Goal: Transaction & Acquisition: Book appointment/travel/reservation

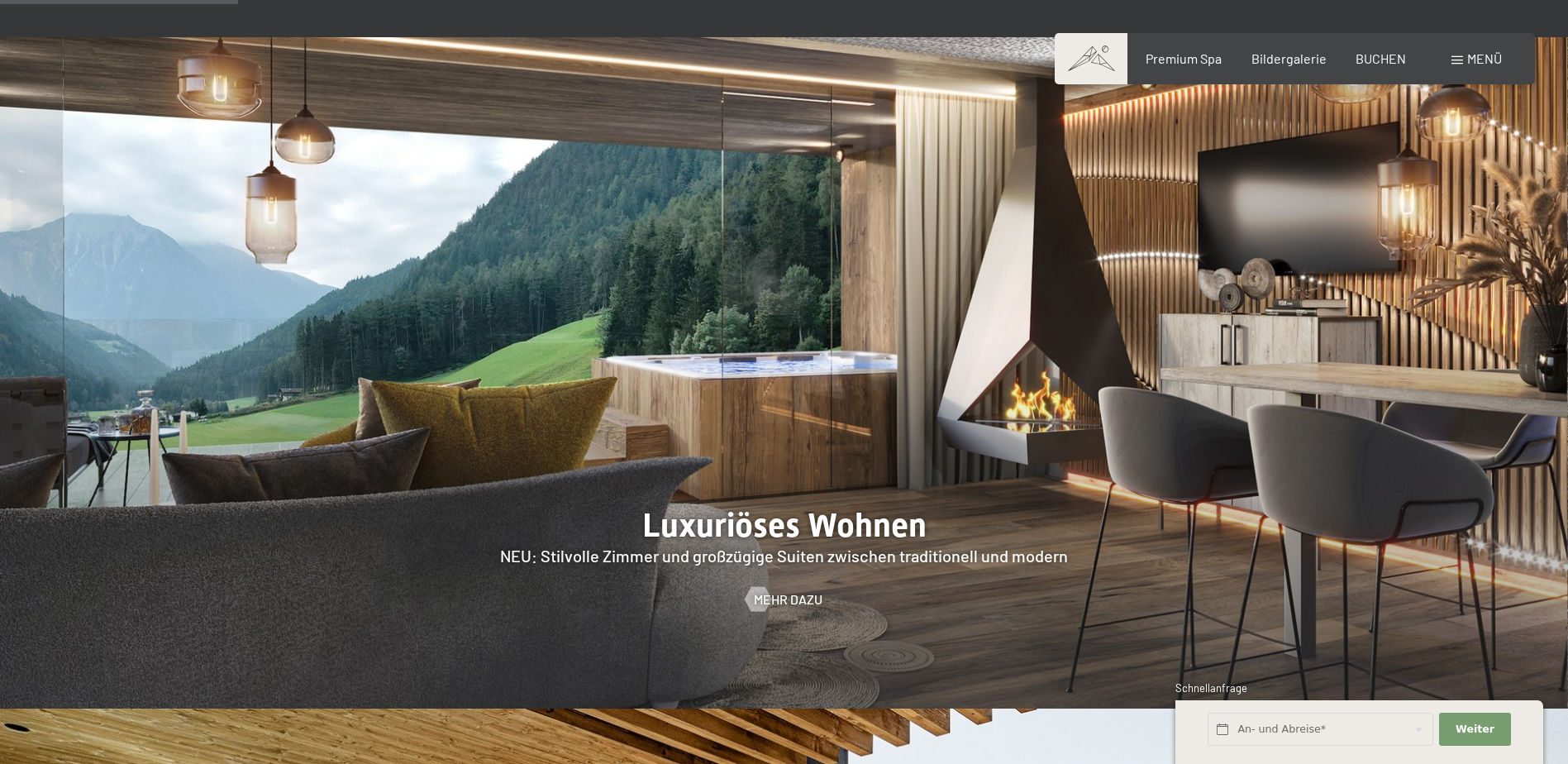
scroll to position [1571, 0]
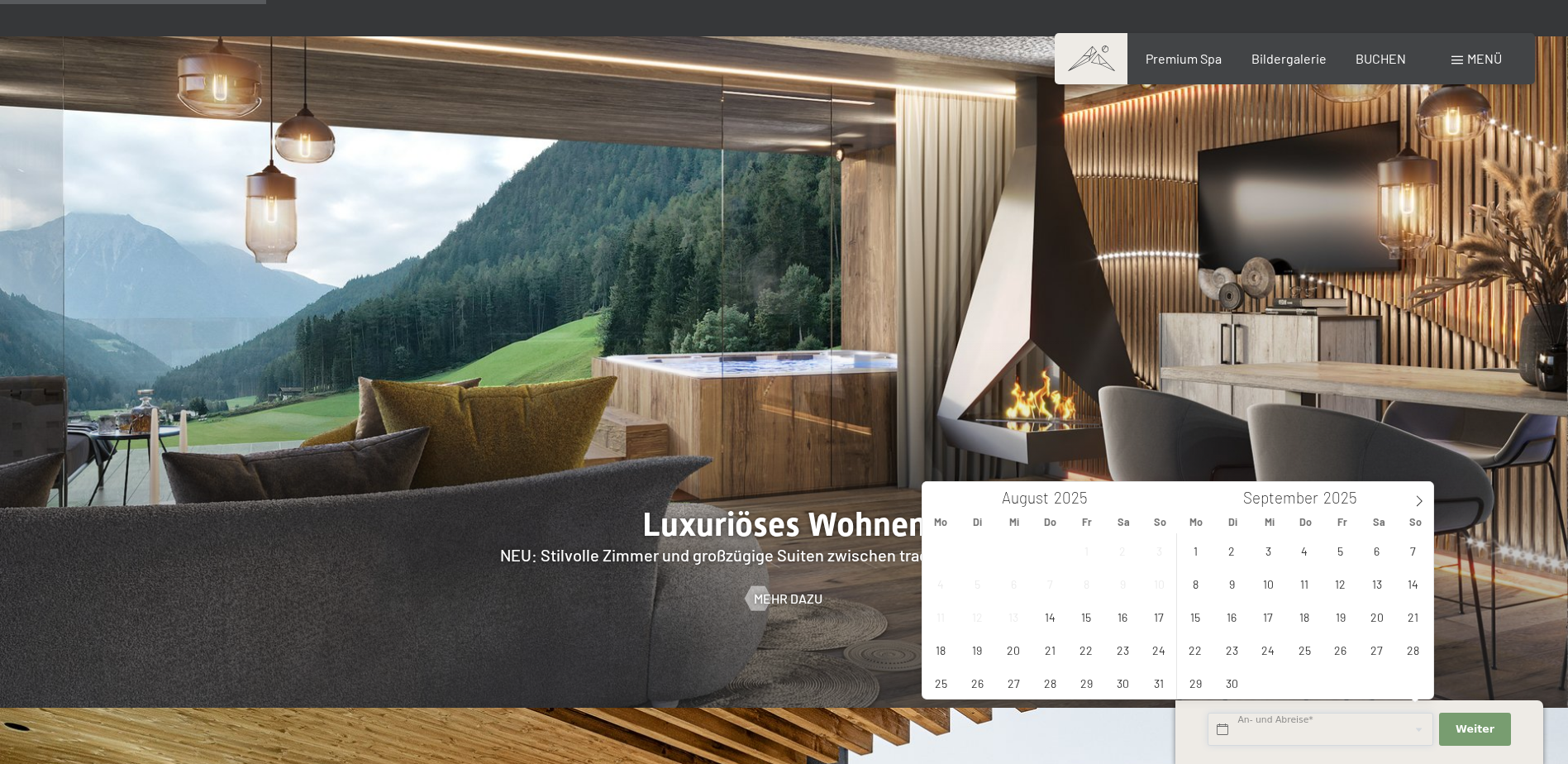
click at [1291, 740] on input "text" at bounding box center [1320, 729] width 226 height 34
click at [1421, 490] on span at bounding box center [1420, 496] width 28 height 28
click at [1412, 650] on span "26" at bounding box center [1413, 649] width 32 height 32
click at [1233, 688] on span "28" at bounding box center [1232, 682] width 32 height 32
type input "So. 26.10.2025 - Di. 28.10.2025"
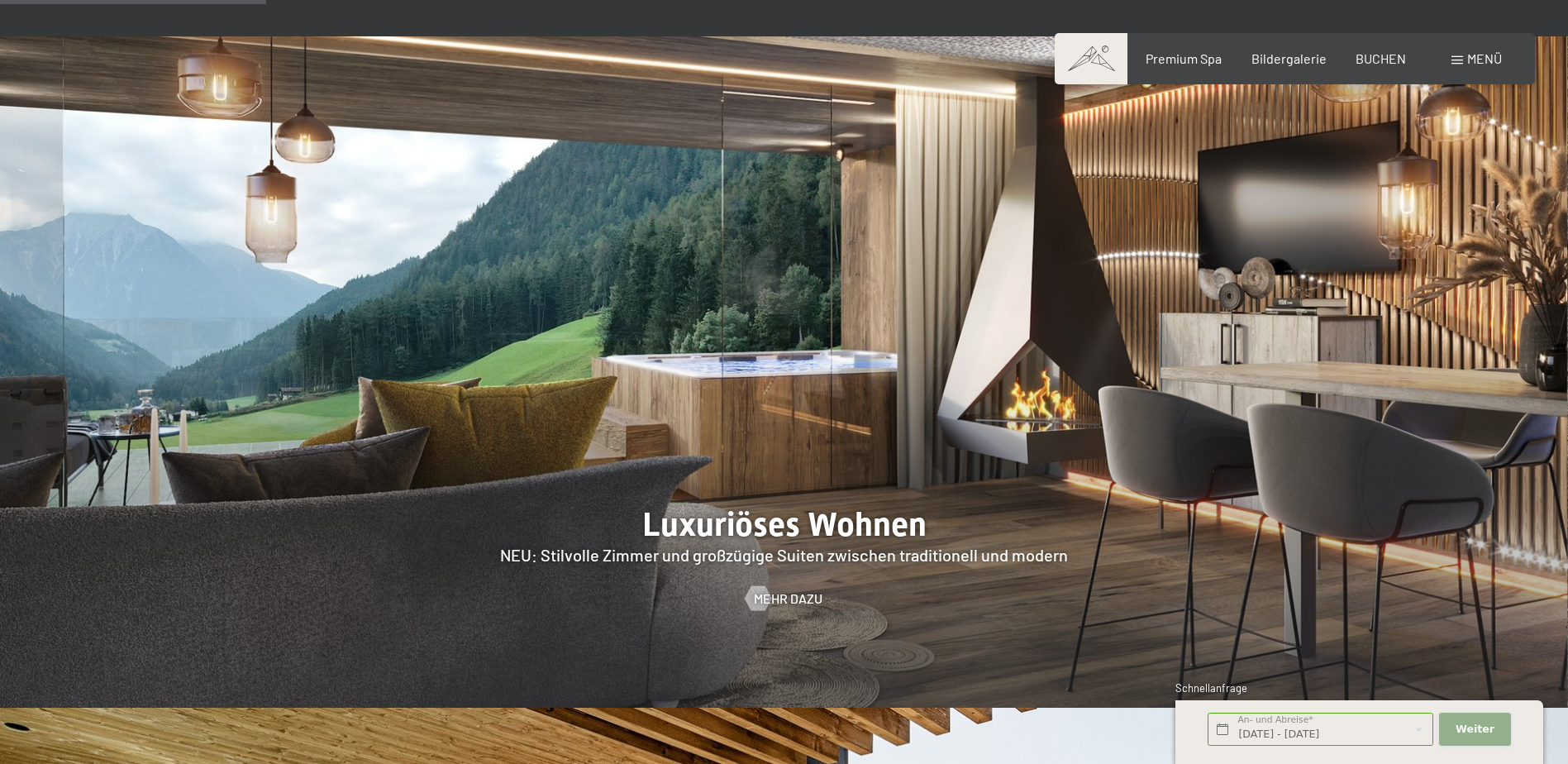
click at [1486, 733] on span "Weiter" at bounding box center [1476, 729] width 39 height 15
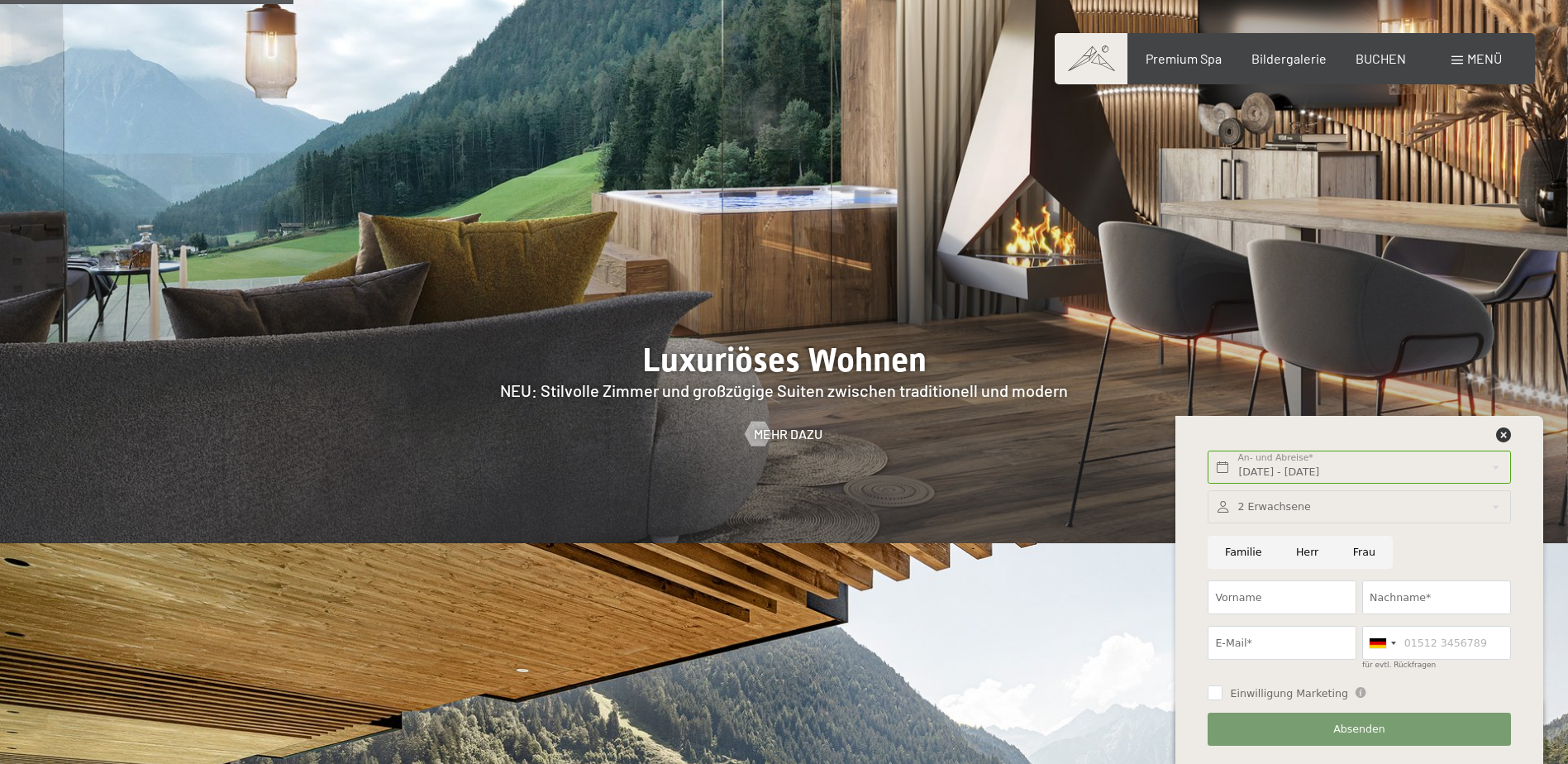
scroll to position [1736, 0]
click at [1505, 438] on icon at bounding box center [1503, 434] width 15 height 15
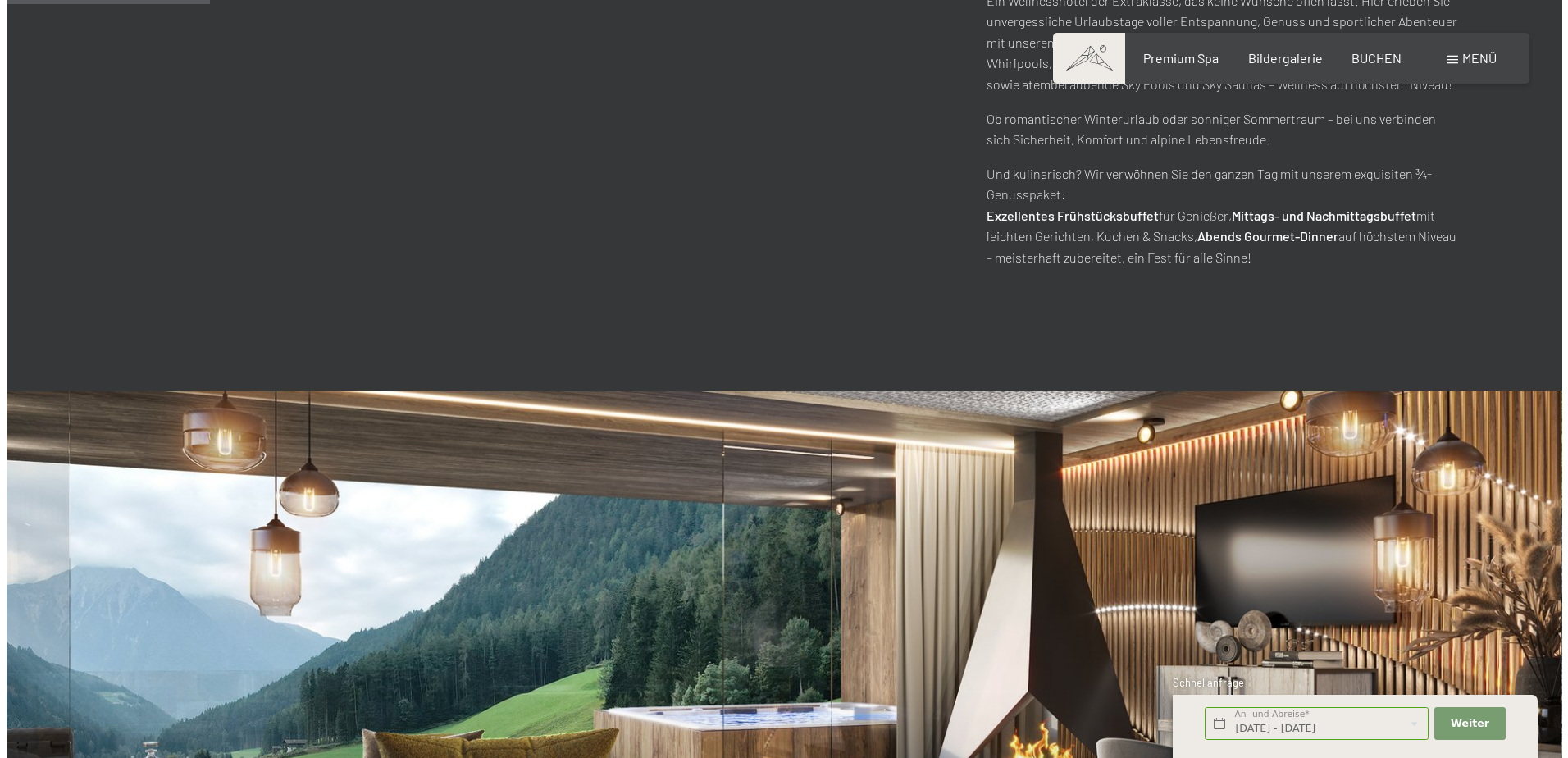
scroll to position [1066, 0]
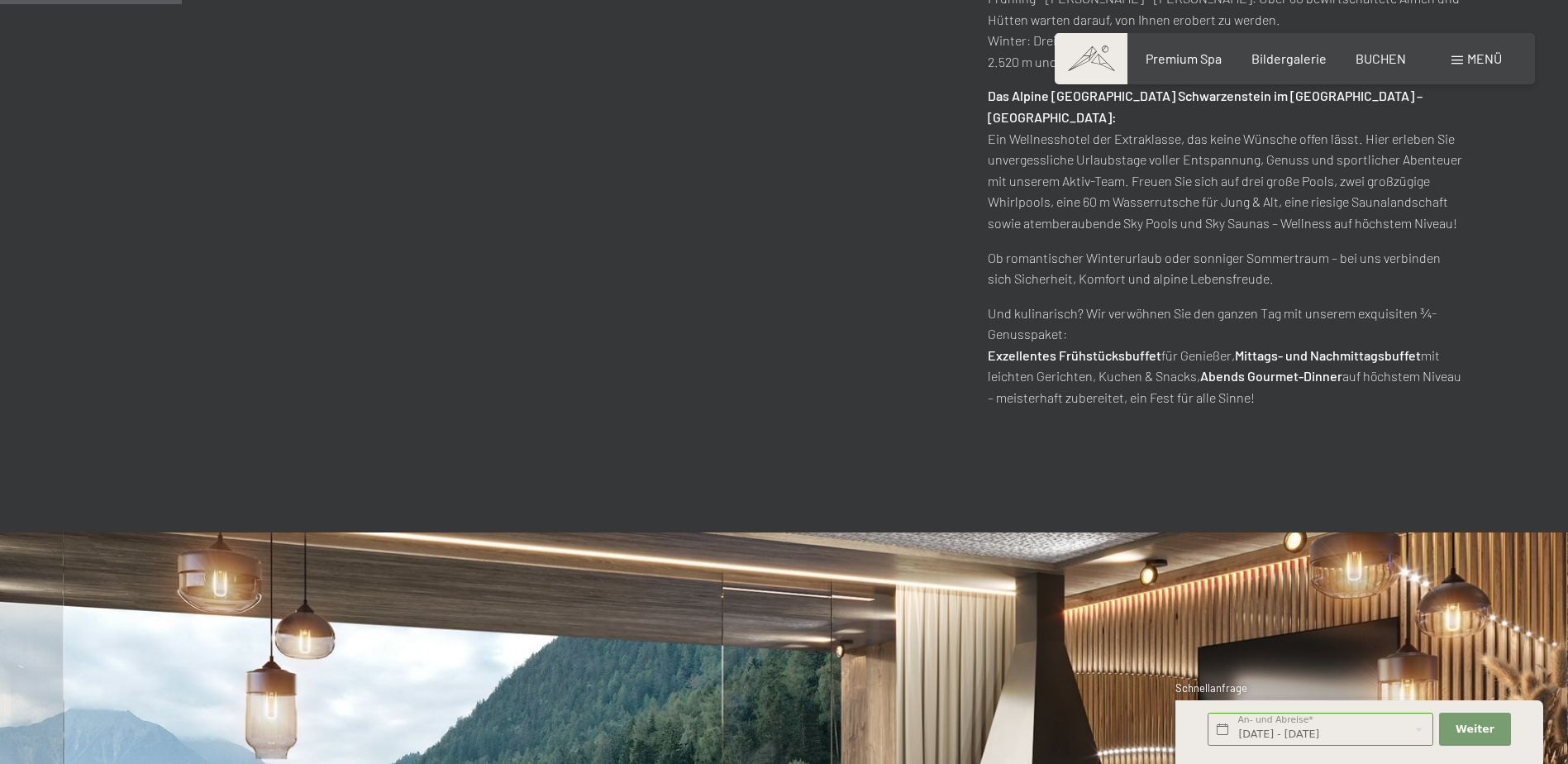
click at [1463, 67] on div "Menü" at bounding box center [1477, 58] width 51 height 18
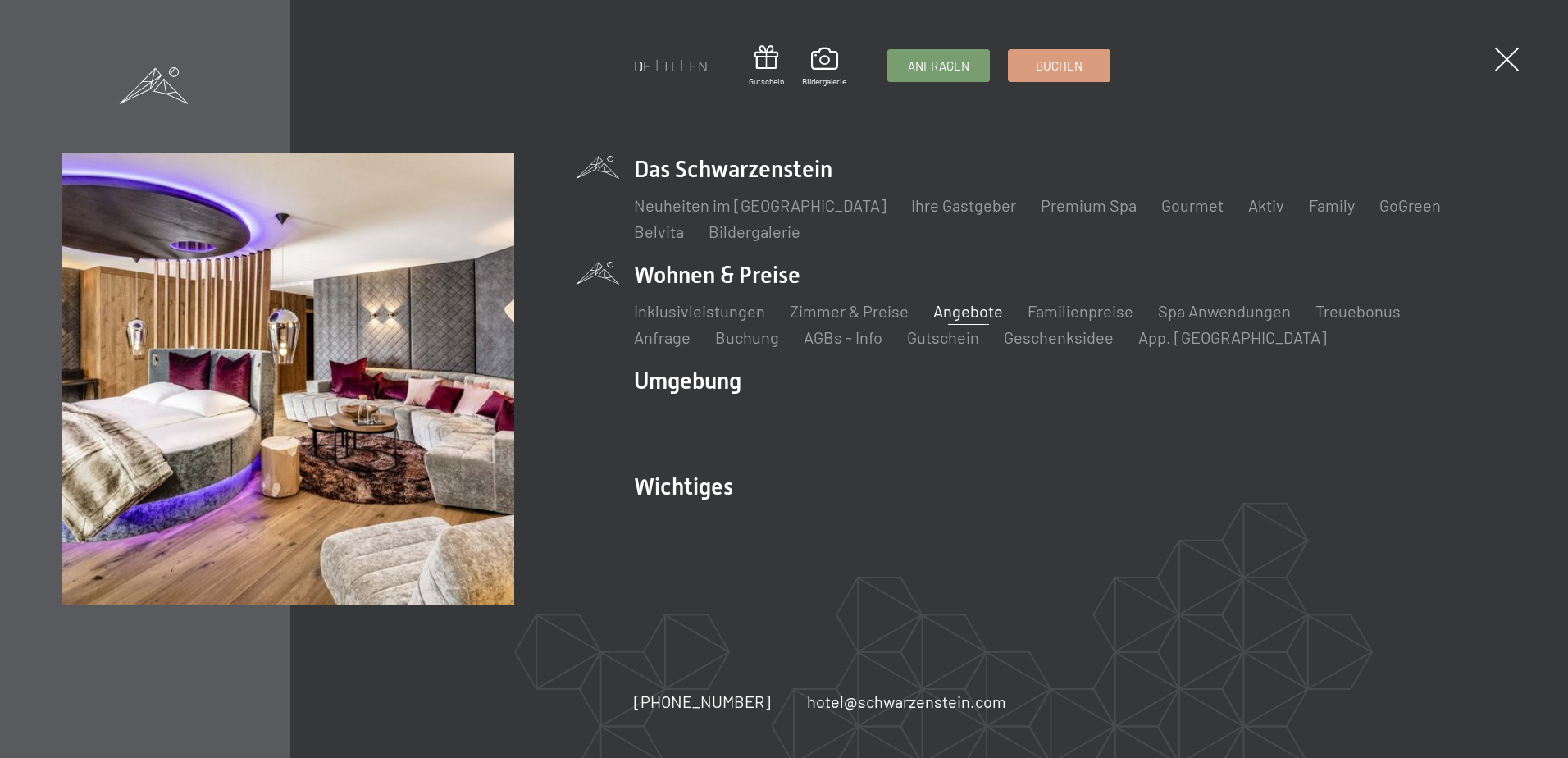
click at [965, 315] on link "Angebote" at bounding box center [968, 311] width 70 height 20
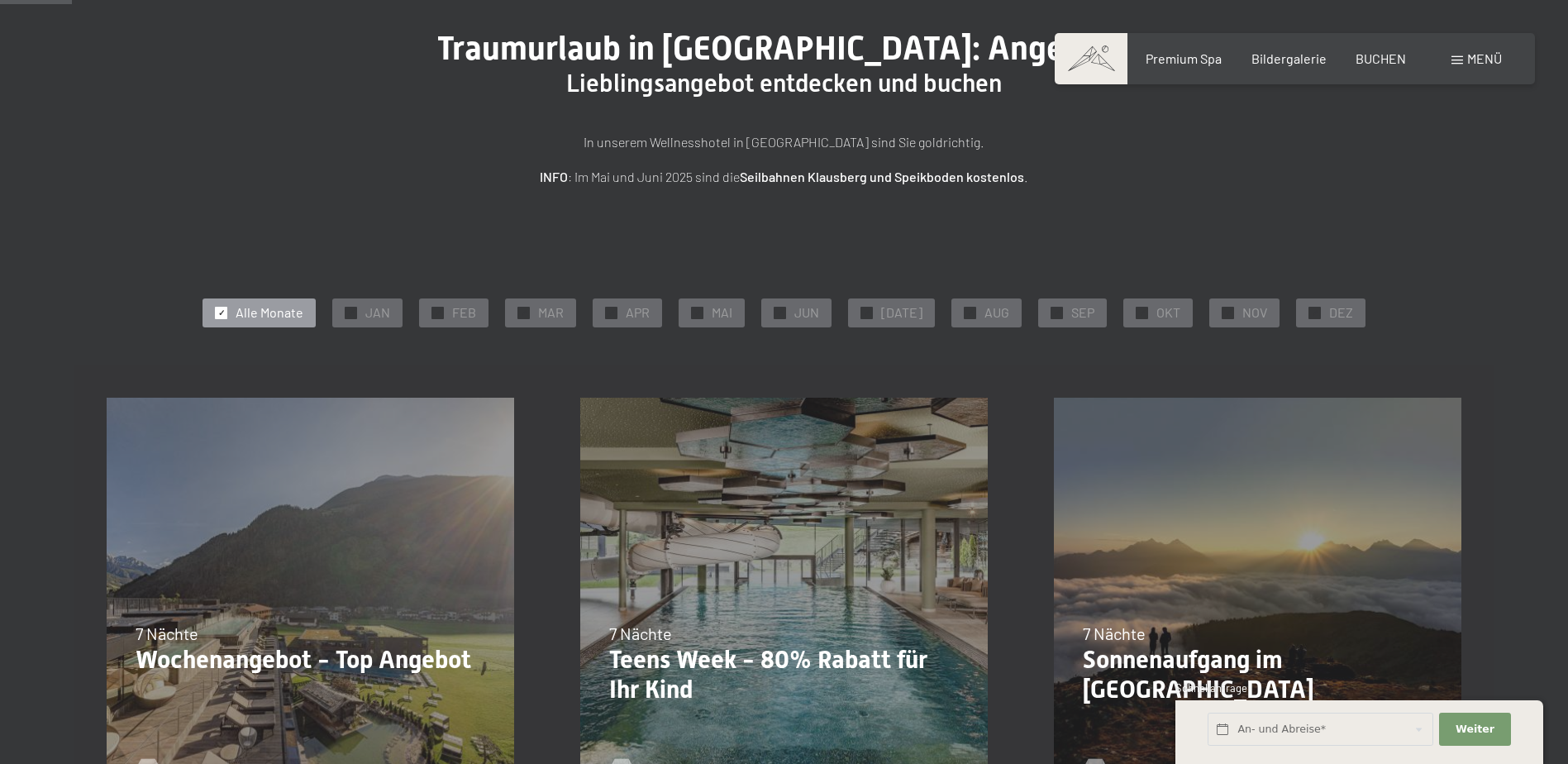
scroll to position [166, 0]
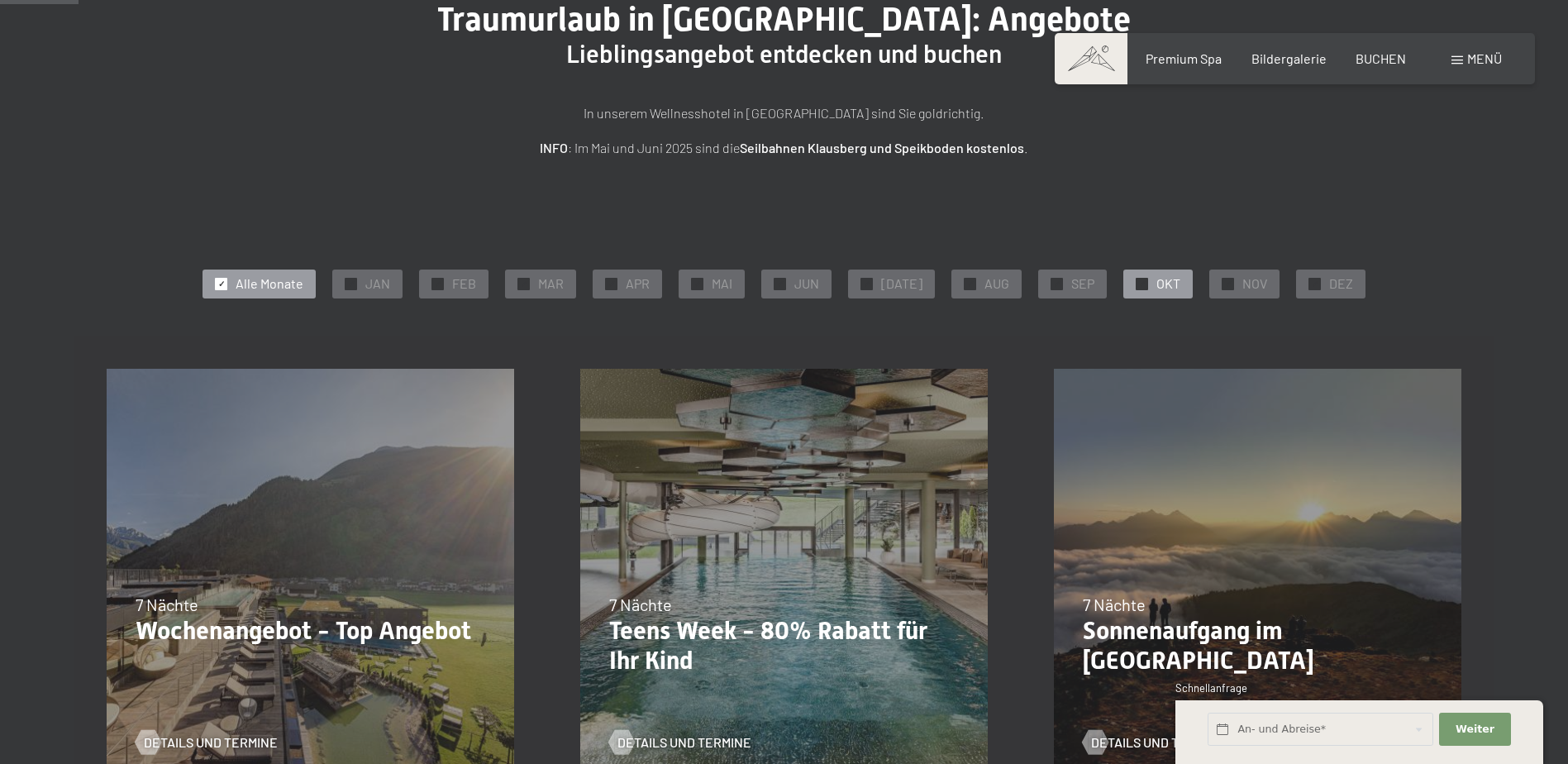
click at [1162, 288] on span "OKT" at bounding box center [1168, 283] width 24 height 18
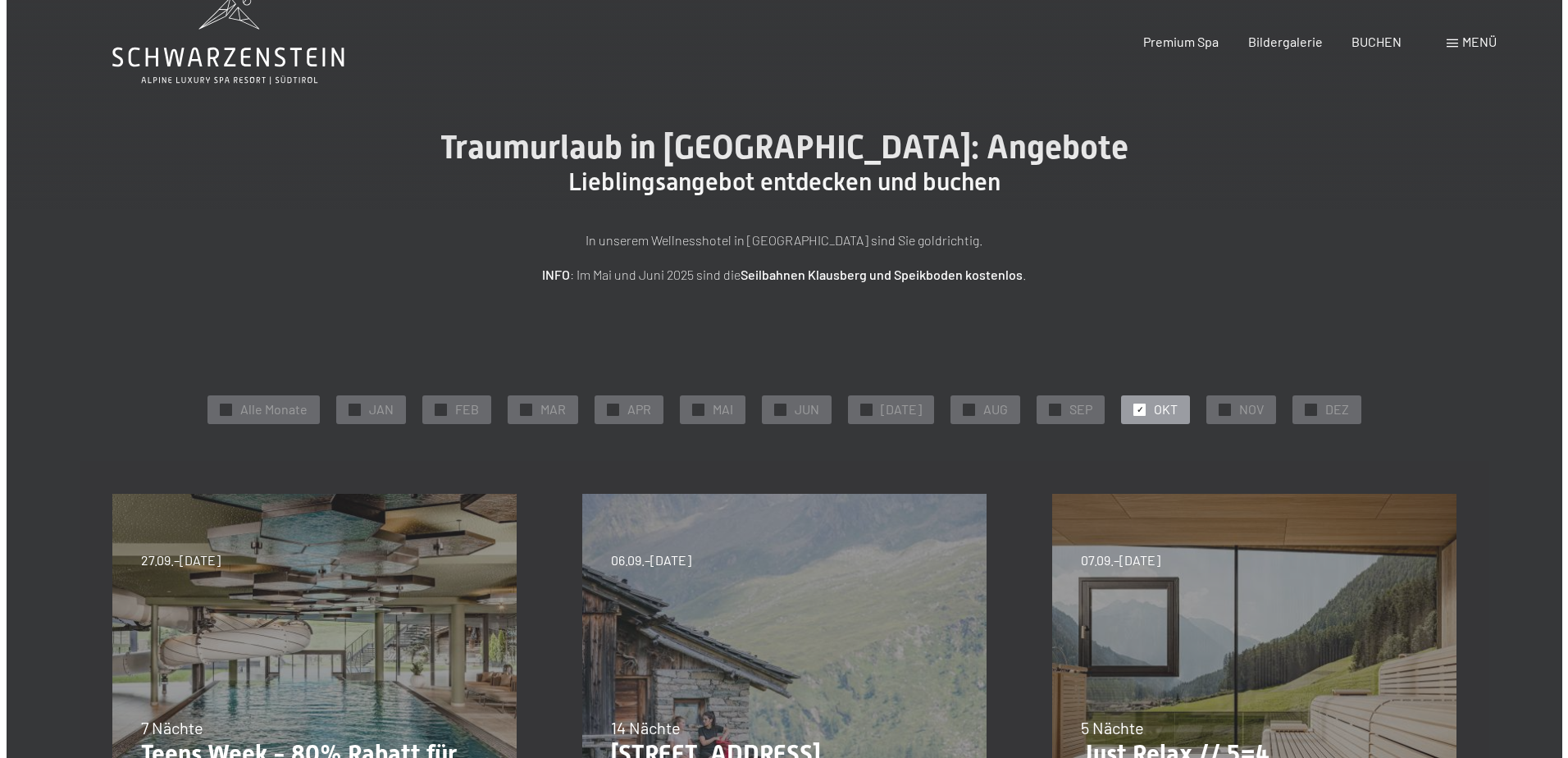
scroll to position [0, 0]
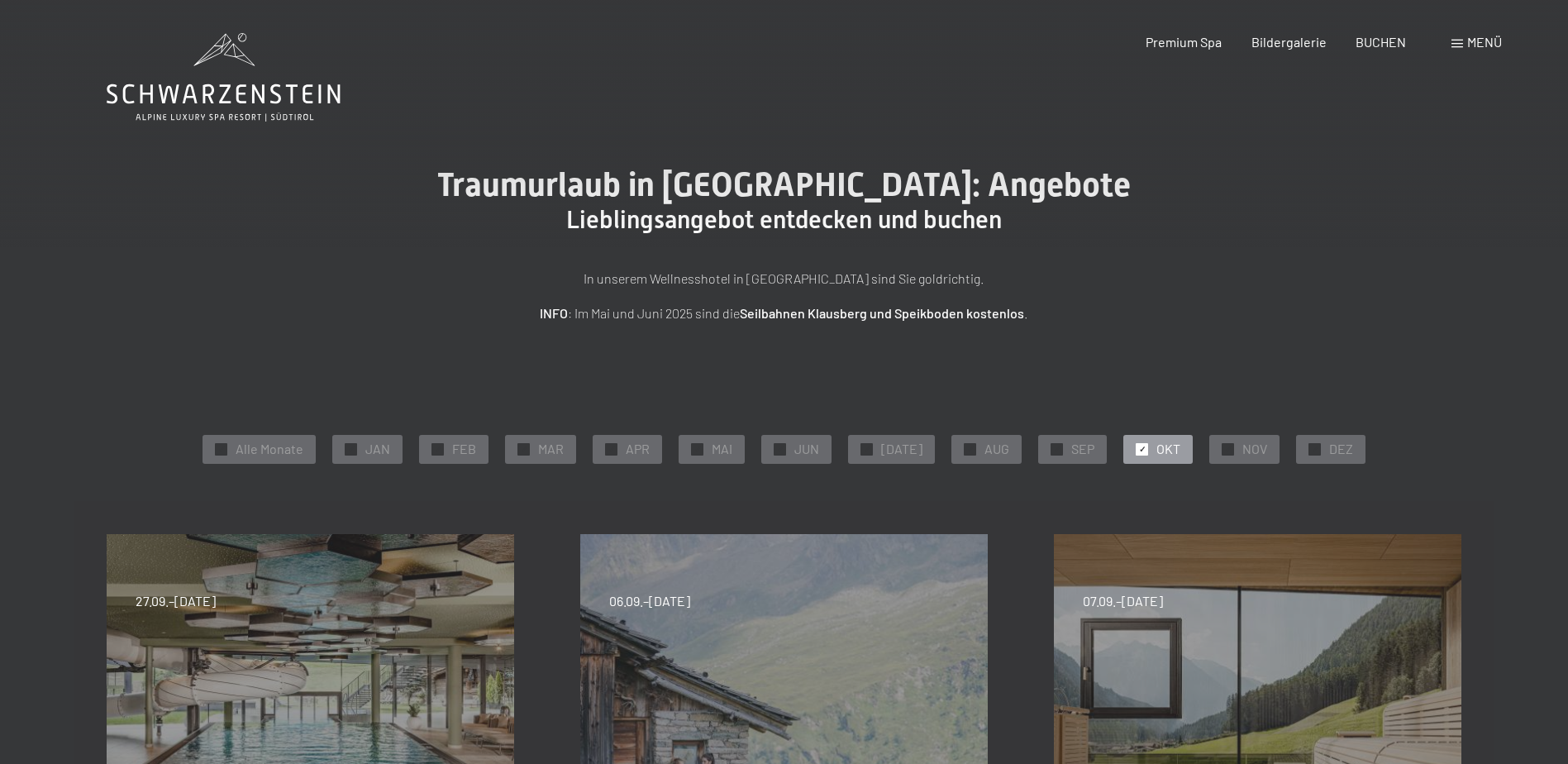
click at [1483, 47] on span "Menü" at bounding box center [1485, 42] width 35 height 16
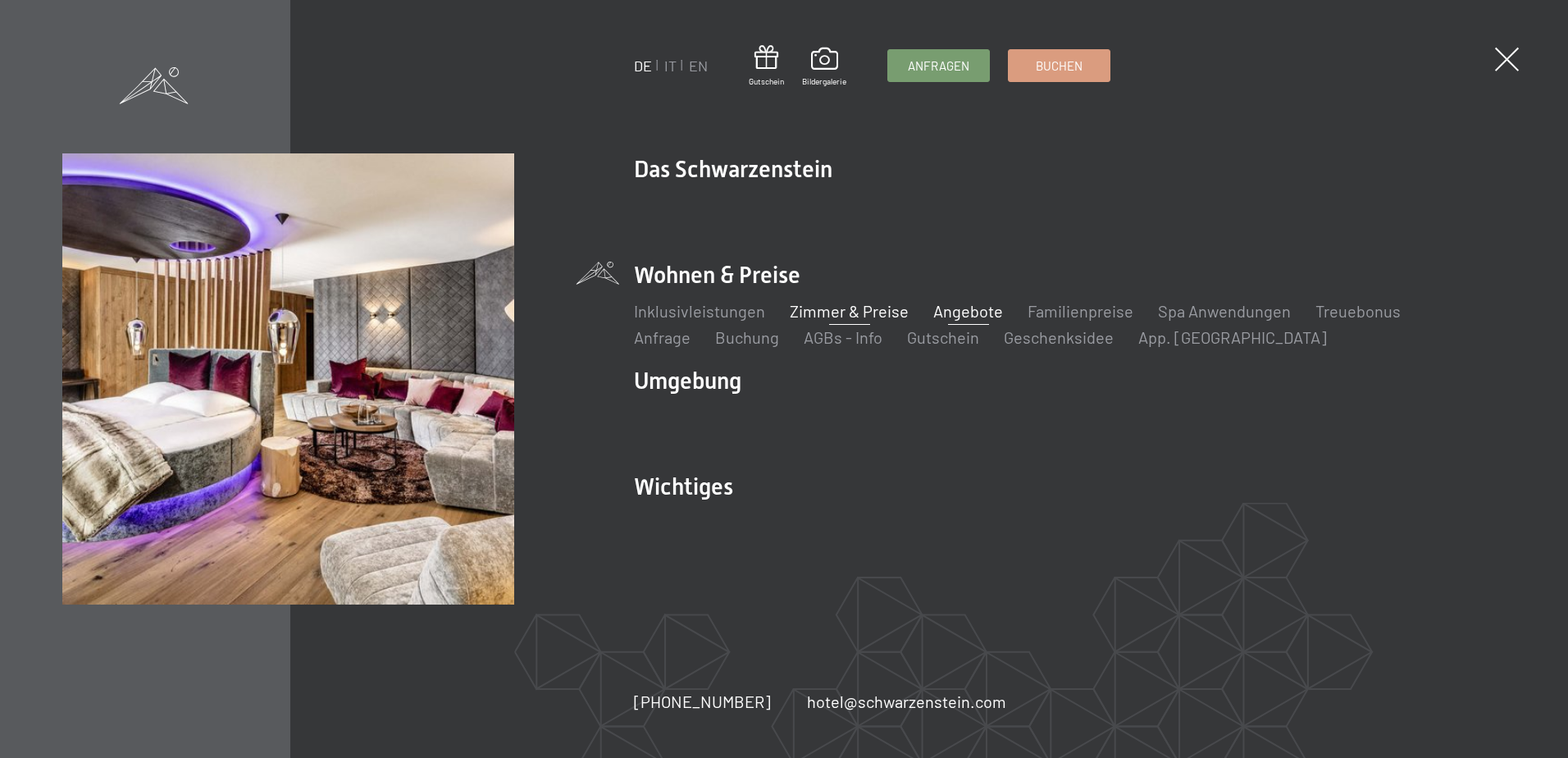
click at [797, 315] on link "Zimmer & Preise" at bounding box center [848, 311] width 118 height 20
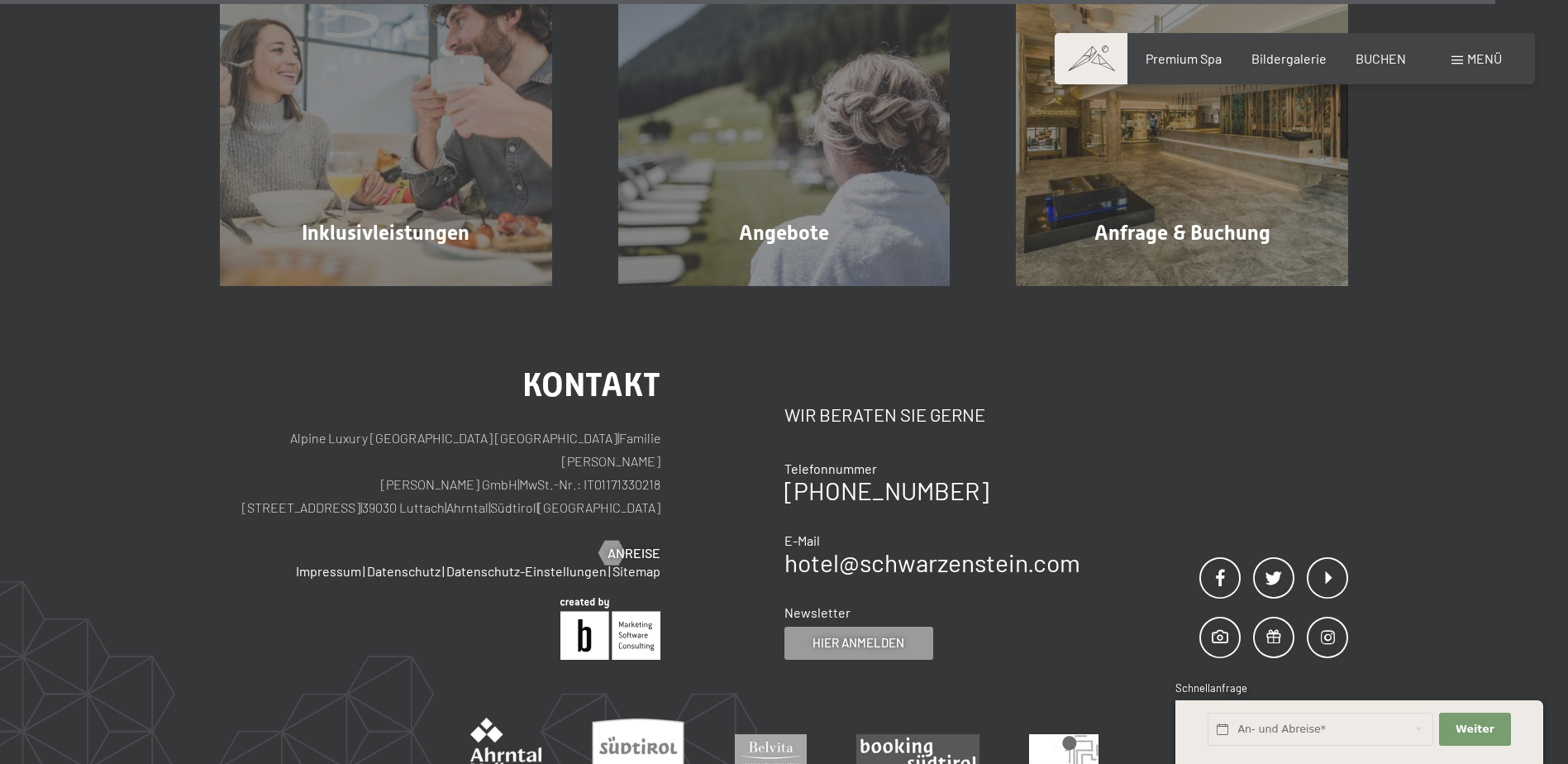
scroll to position [5126, 0]
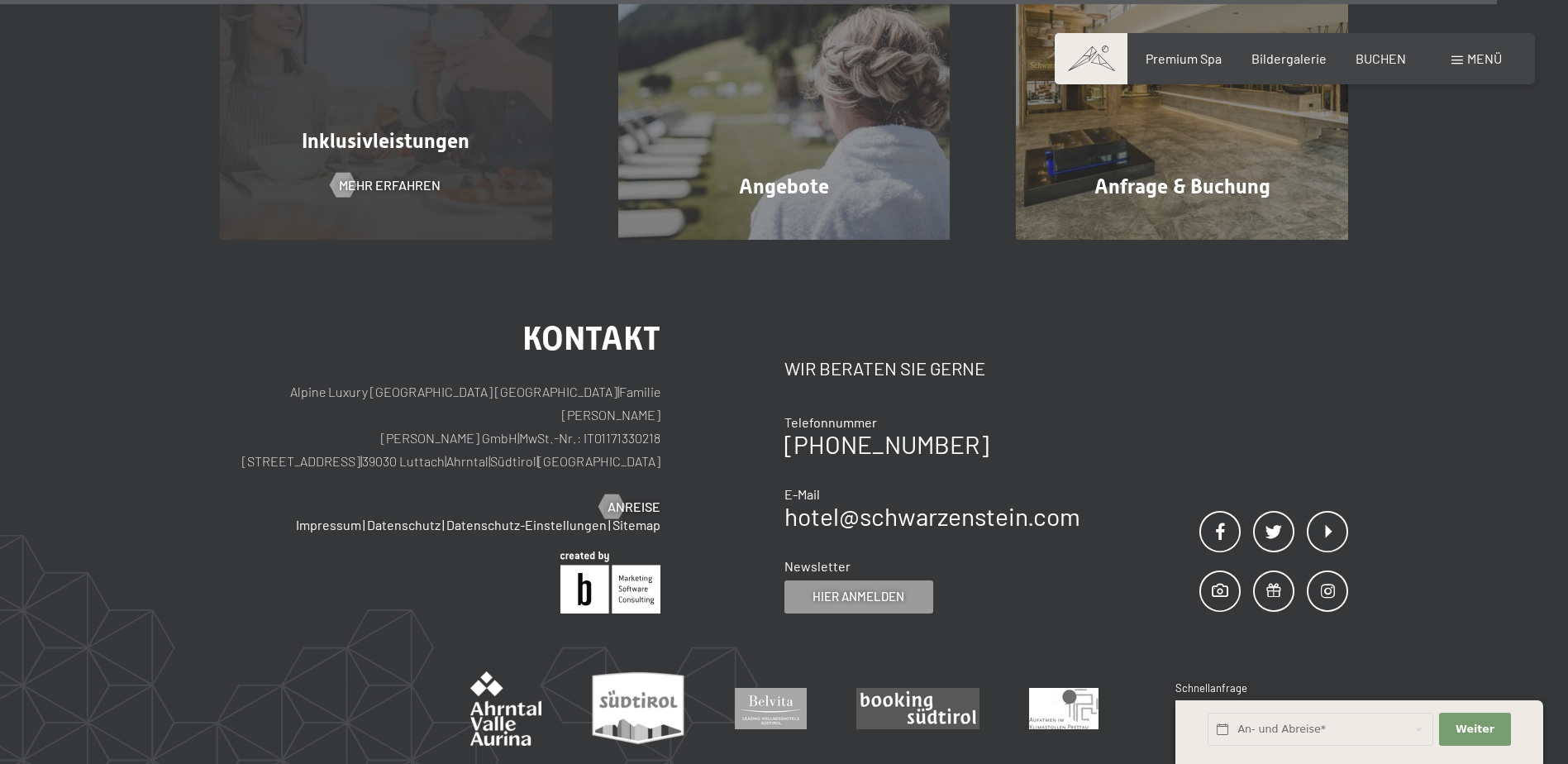
click at [422, 167] on div "Inklusivleistungen Mehr erfahren" at bounding box center [385, 73] width 399 height 332
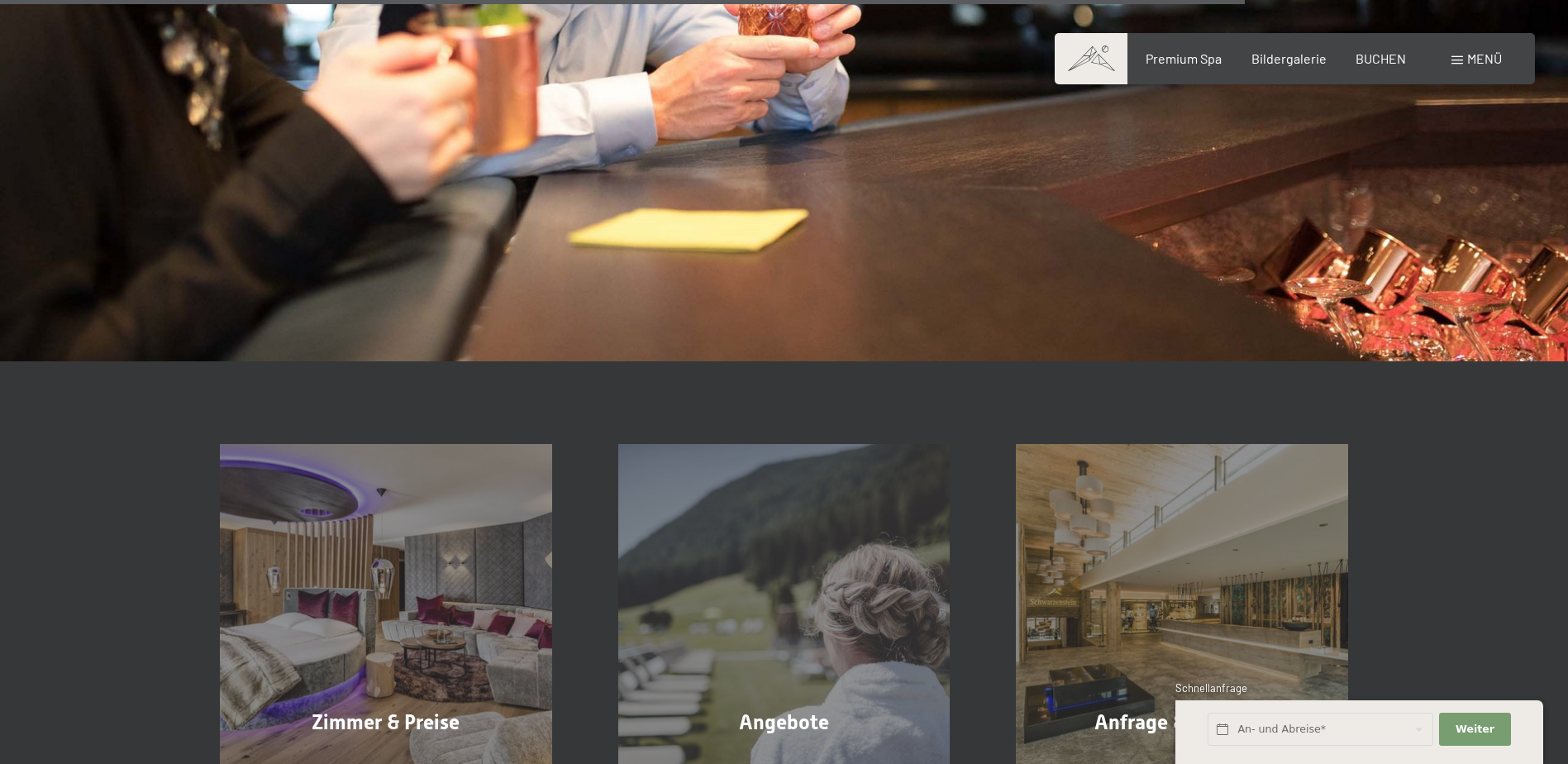
scroll to position [2811, 0]
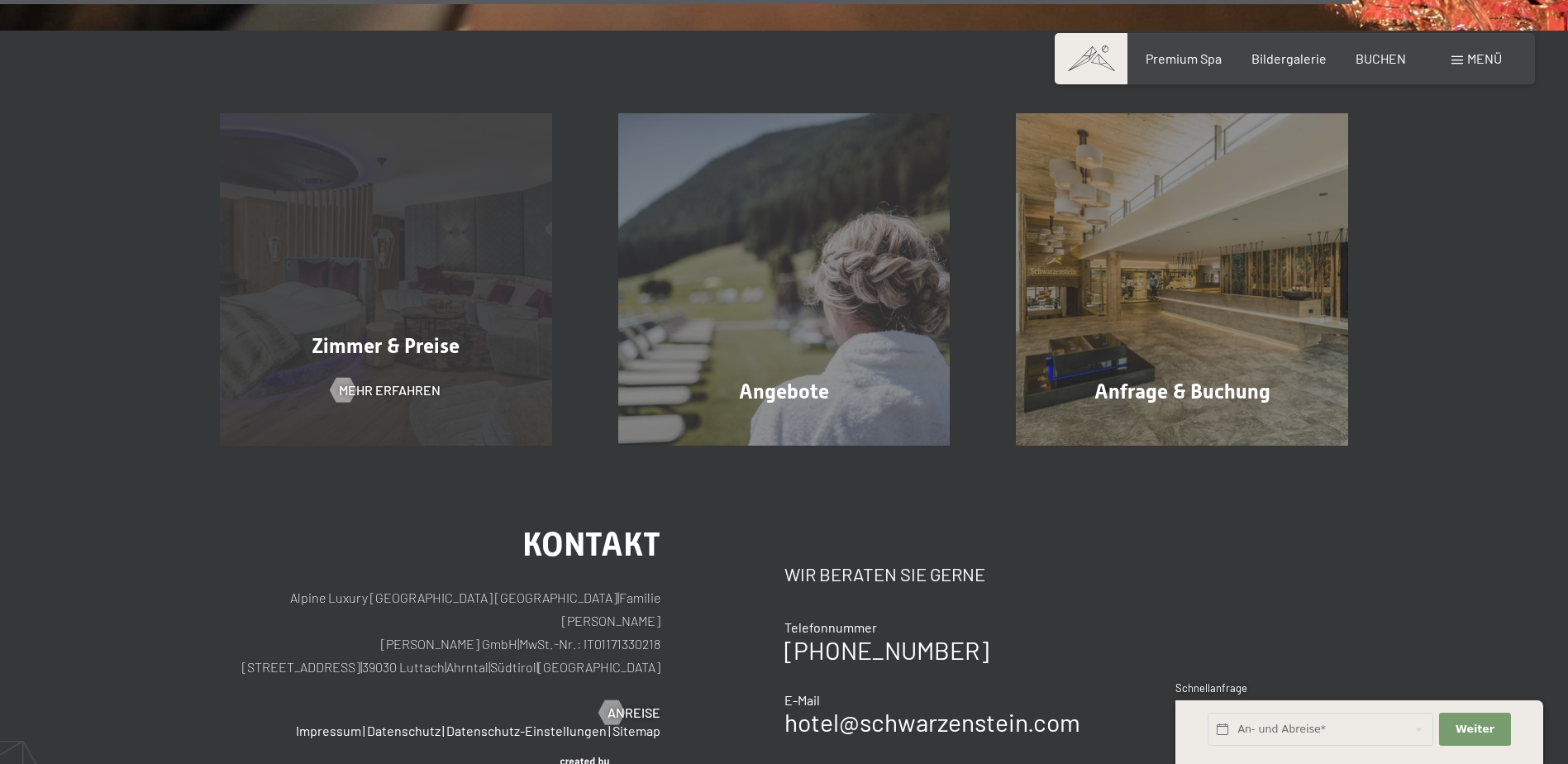
click at [433, 379] on div "Zimmer & Preise Mehr erfahren" at bounding box center [385, 279] width 399 height 332
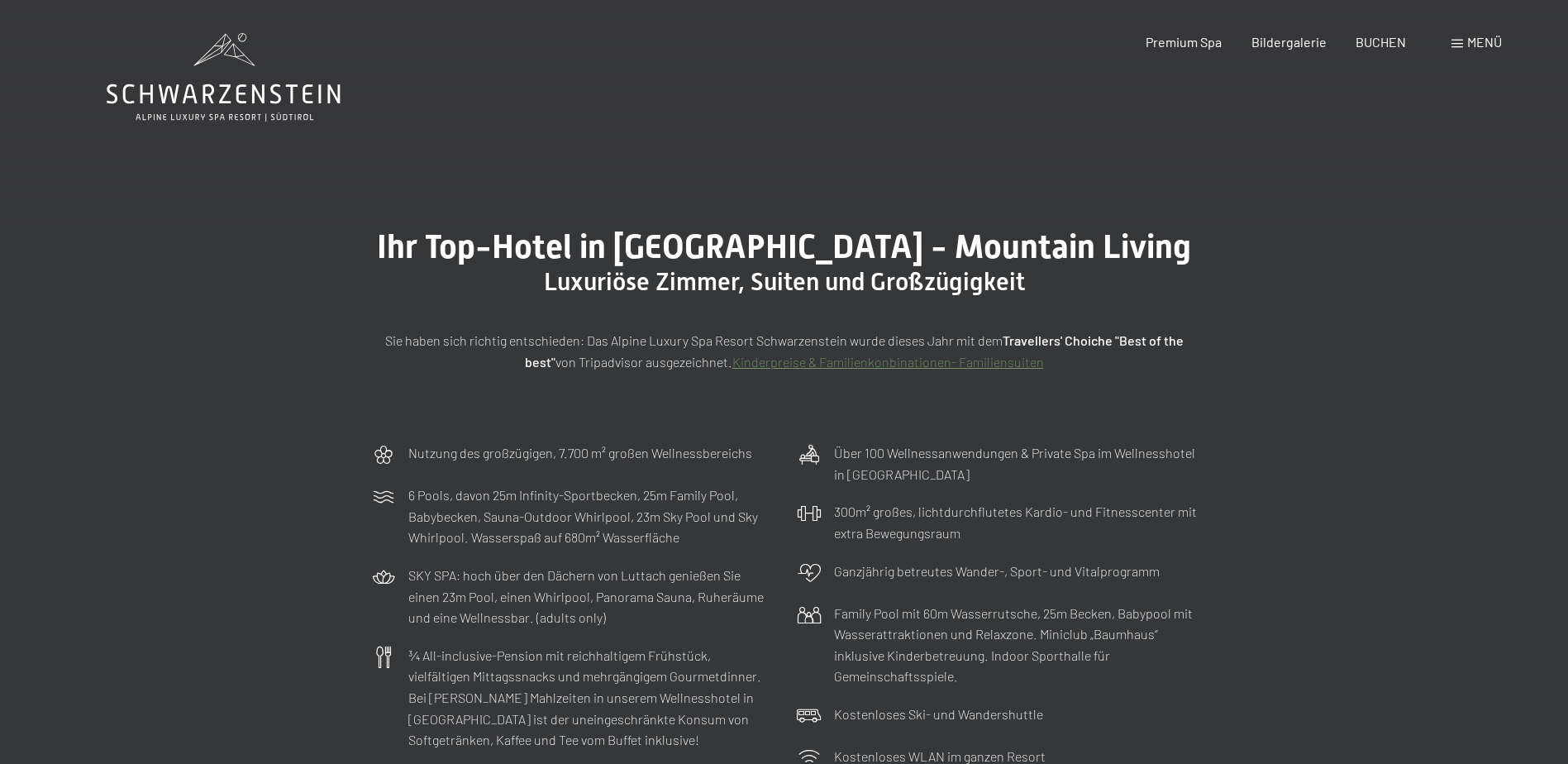
click at [1460, 40] on span at bounding box center [1457, 44] width 11 height 8
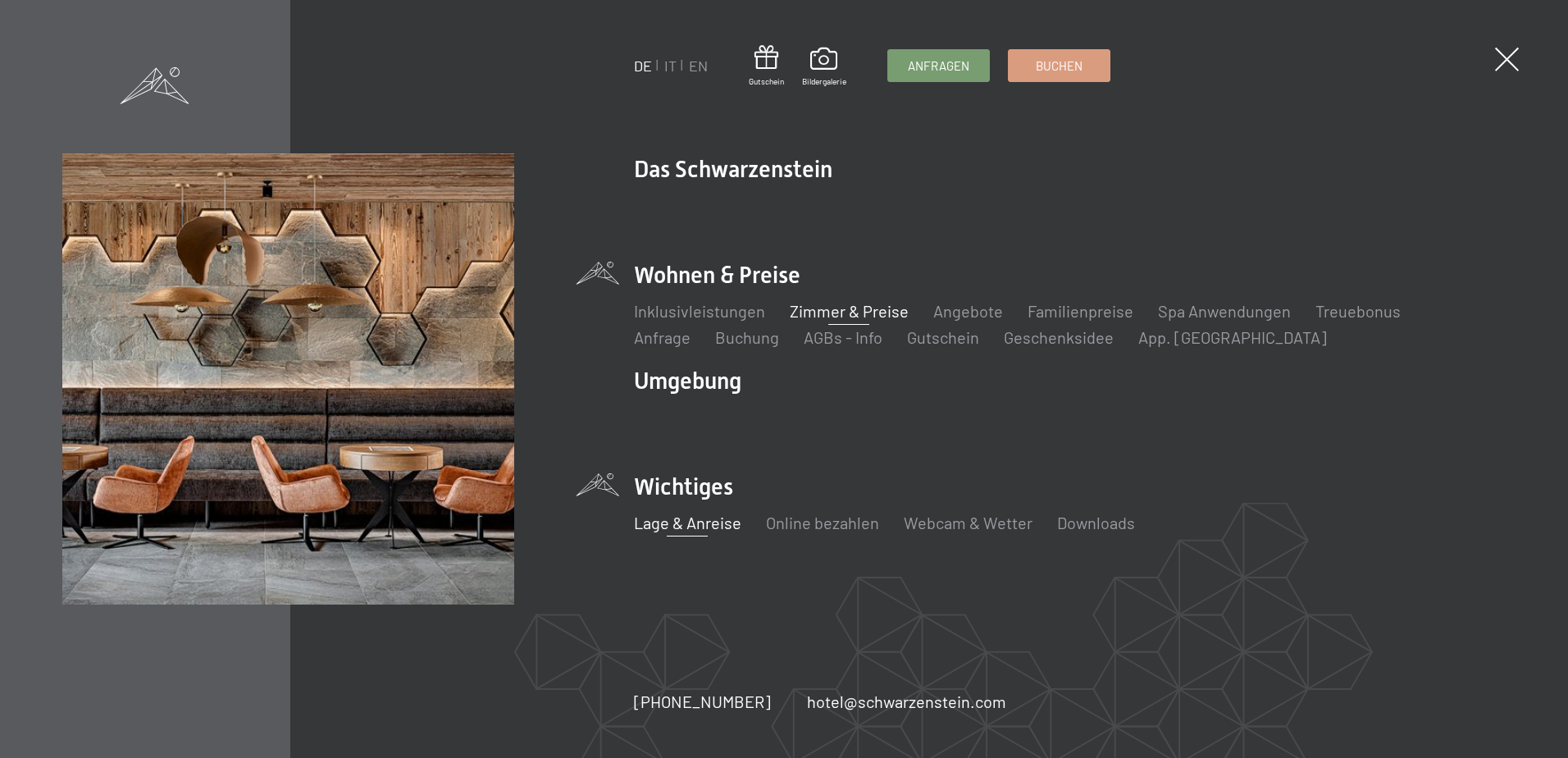
click at [689, 530] on link "Lage & Anreise" at bounding box center [688, 523] width 107 height 20
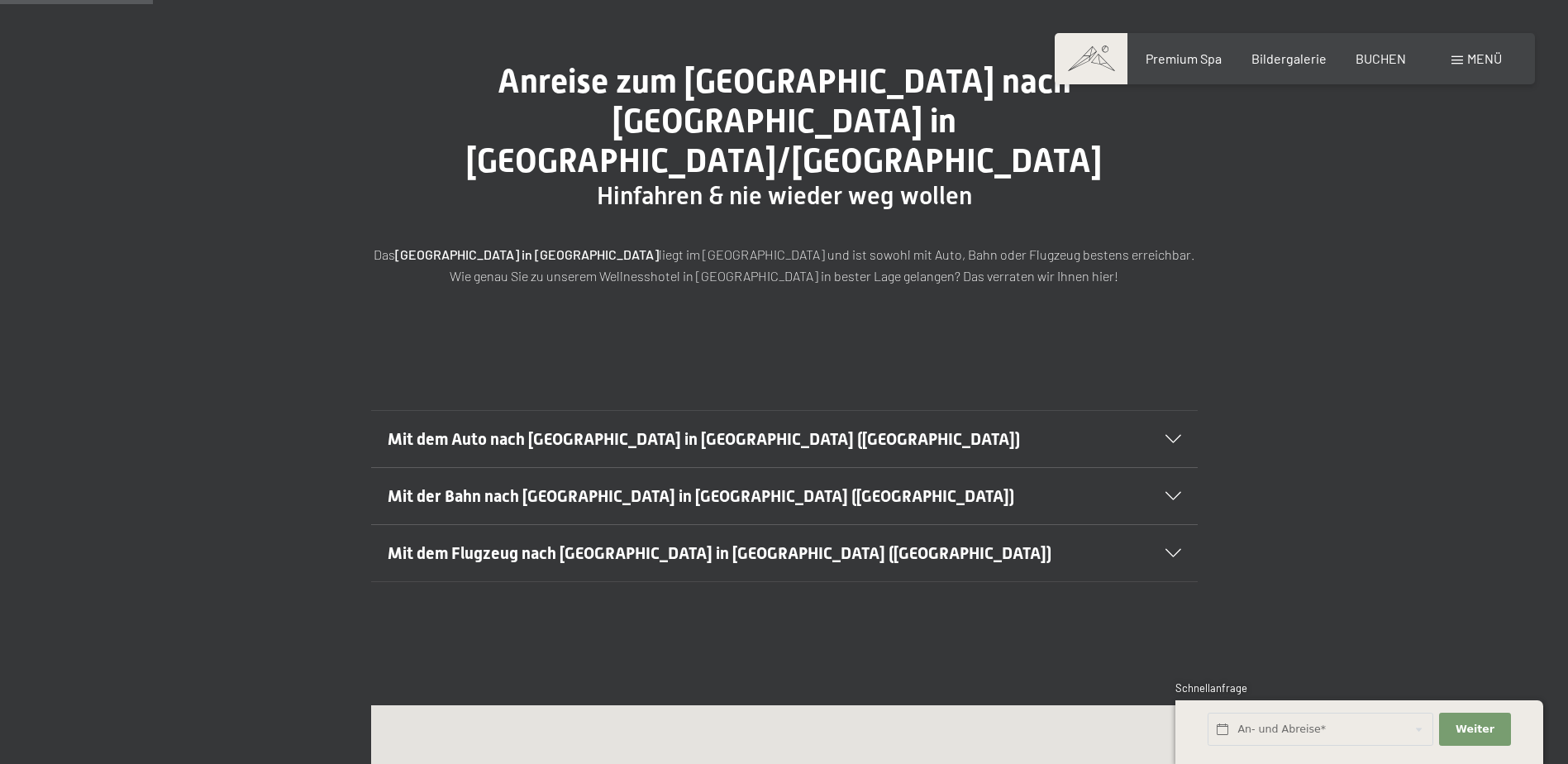
click at [912, 427] on h2 "Mit dem Auto nach Luttach in Südtirol (Italien)" at bounding box center [745, 439] width 714 height 24
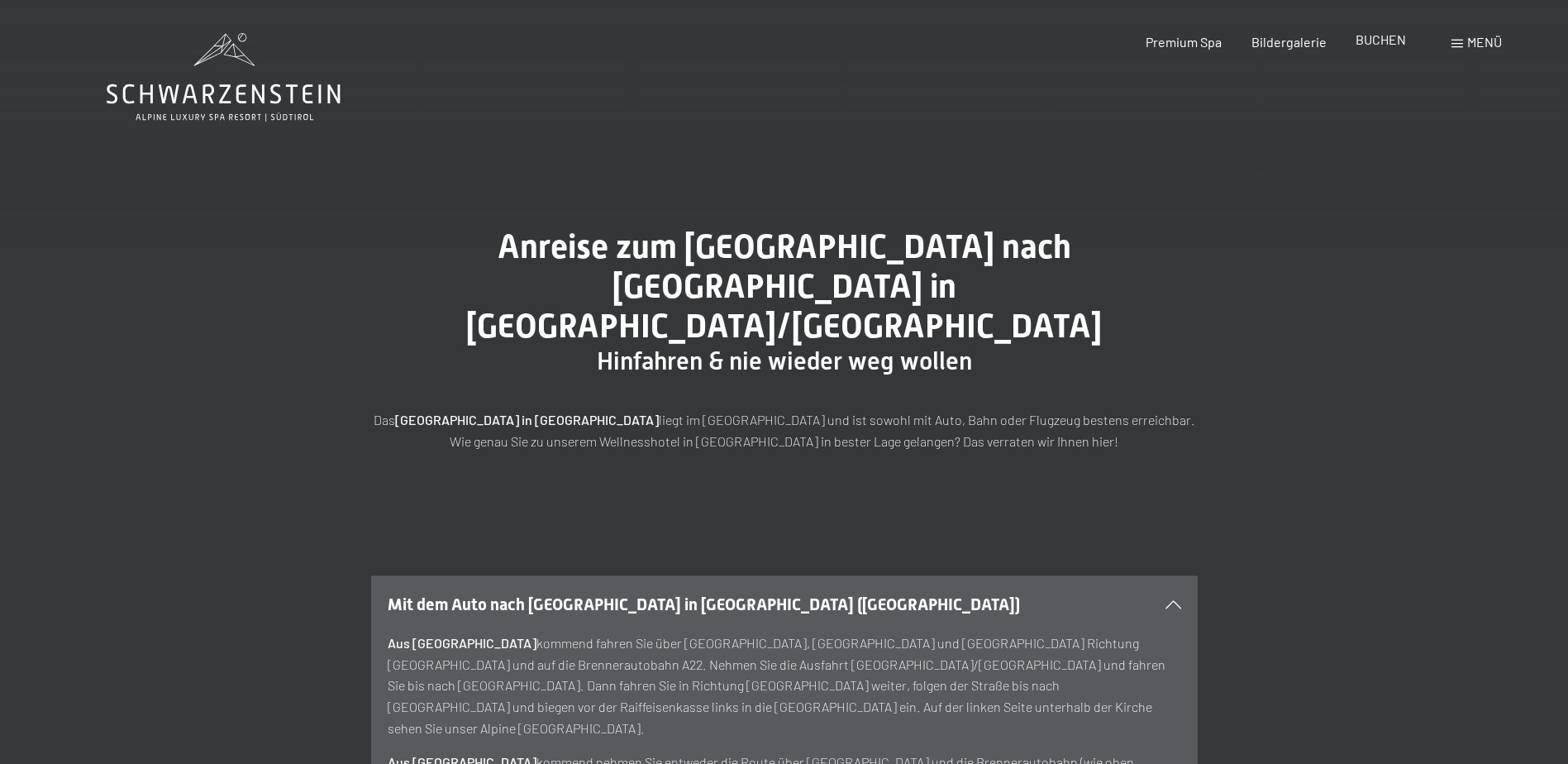
click at [1397, 45] on span "BUCHEN" at bounding box center [1381, 39] width 51 height 16
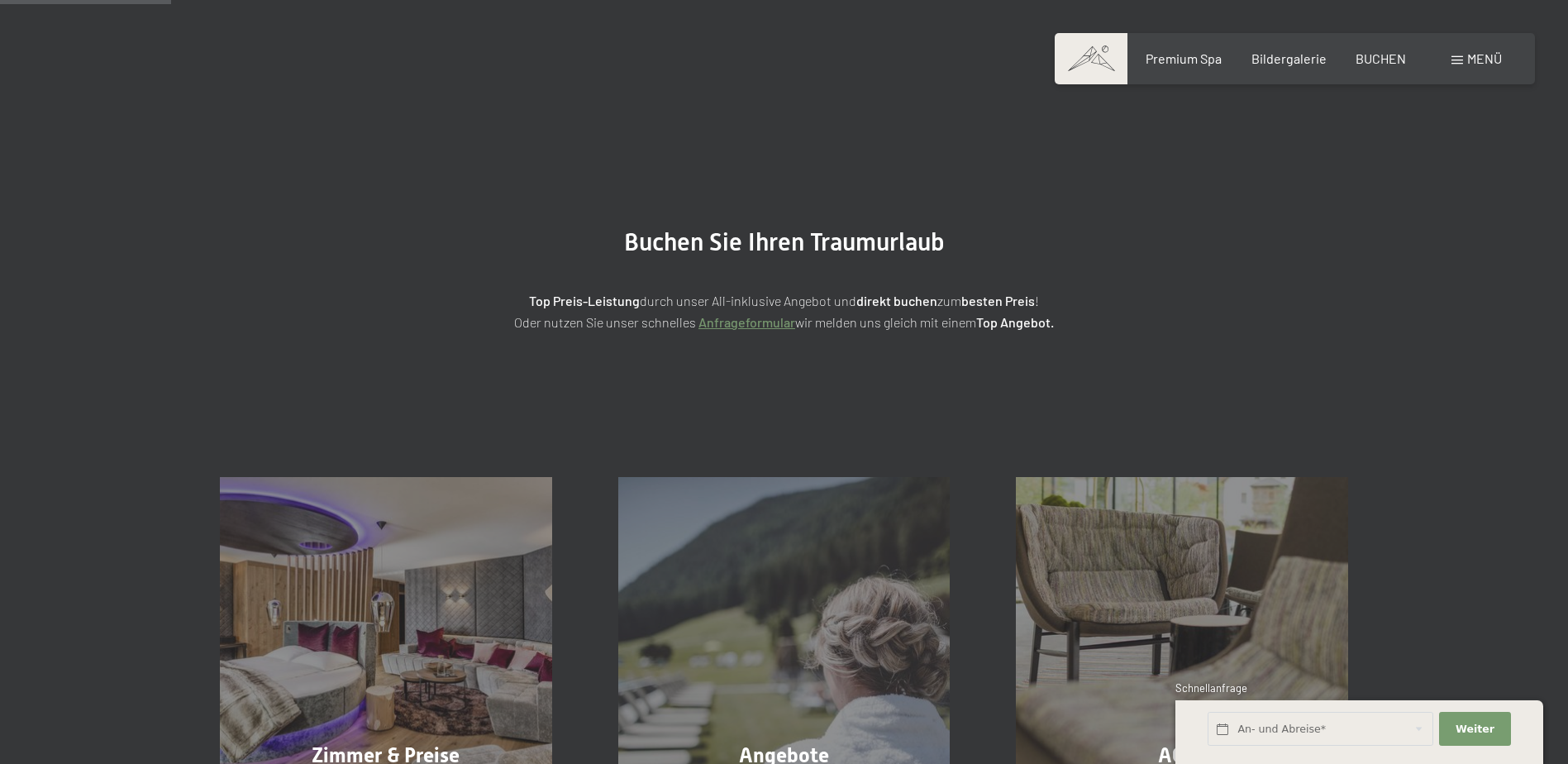
scroll to position [331, 0]
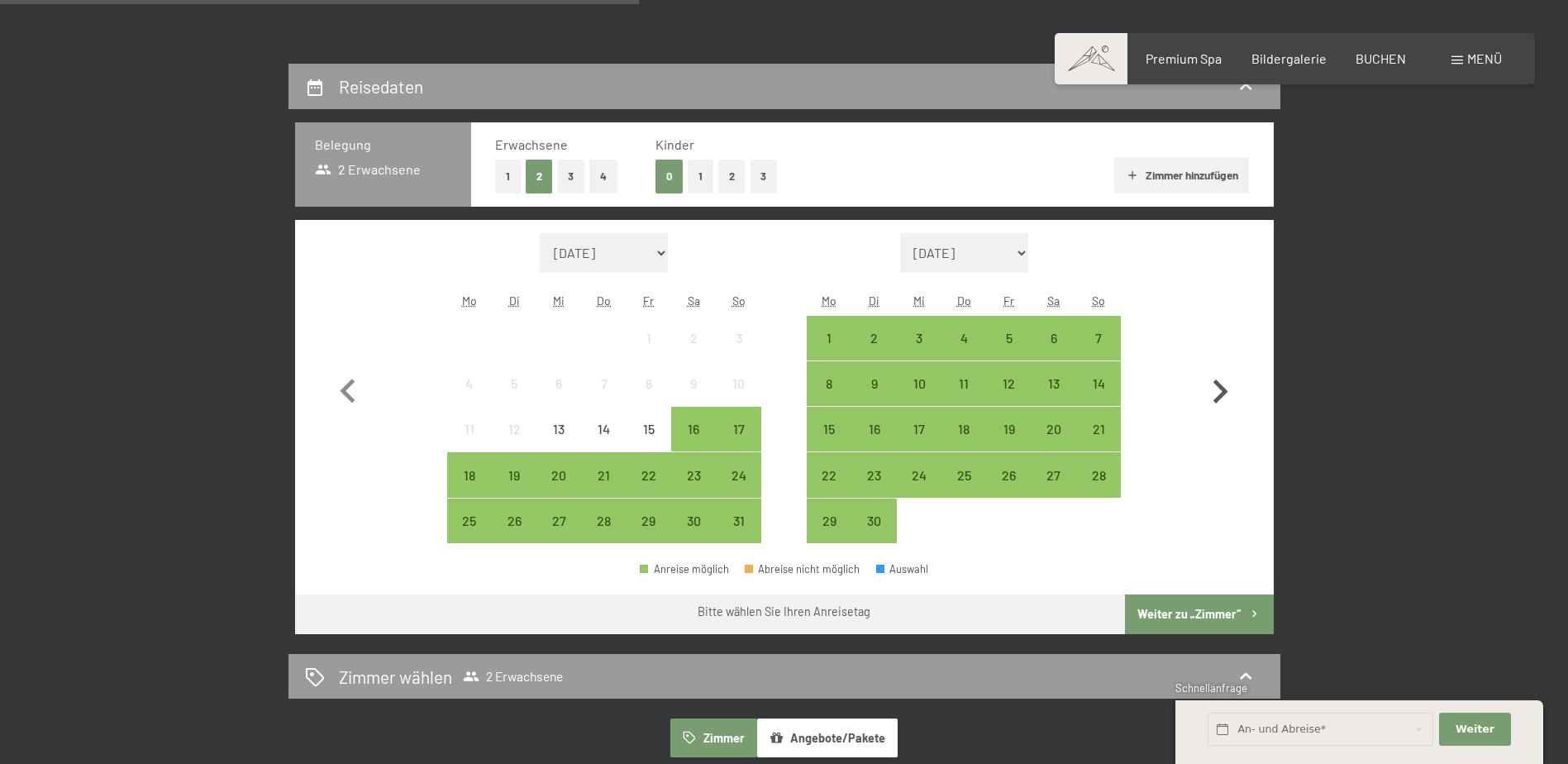
click at [1228, 395] on icon "button" at bounding box center [1220, 392] width 48 height 48
select select "2025-09-01"
select select "2025-10-01"
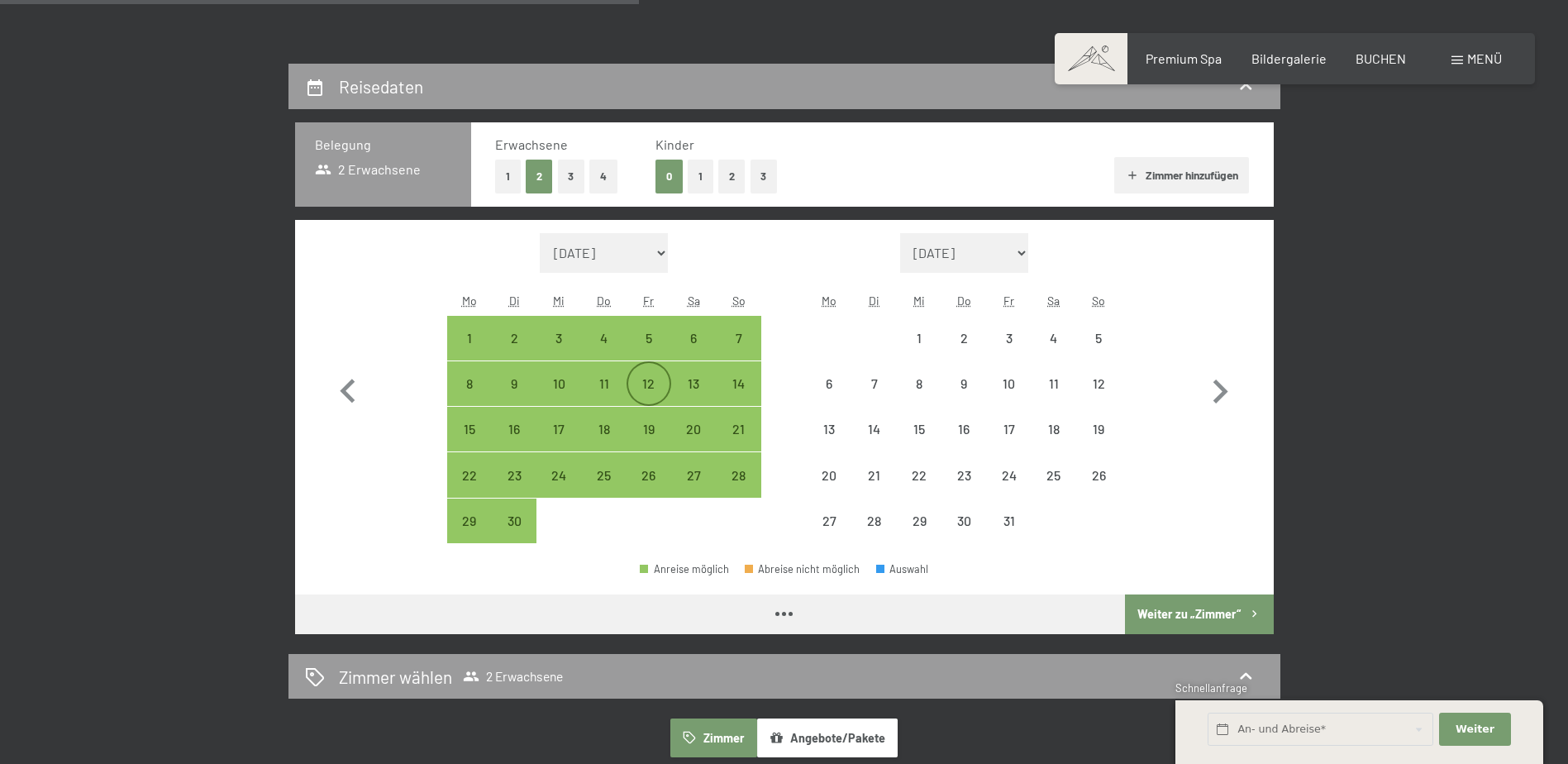
select select "2025-09-01"
select select "2025-10-01"
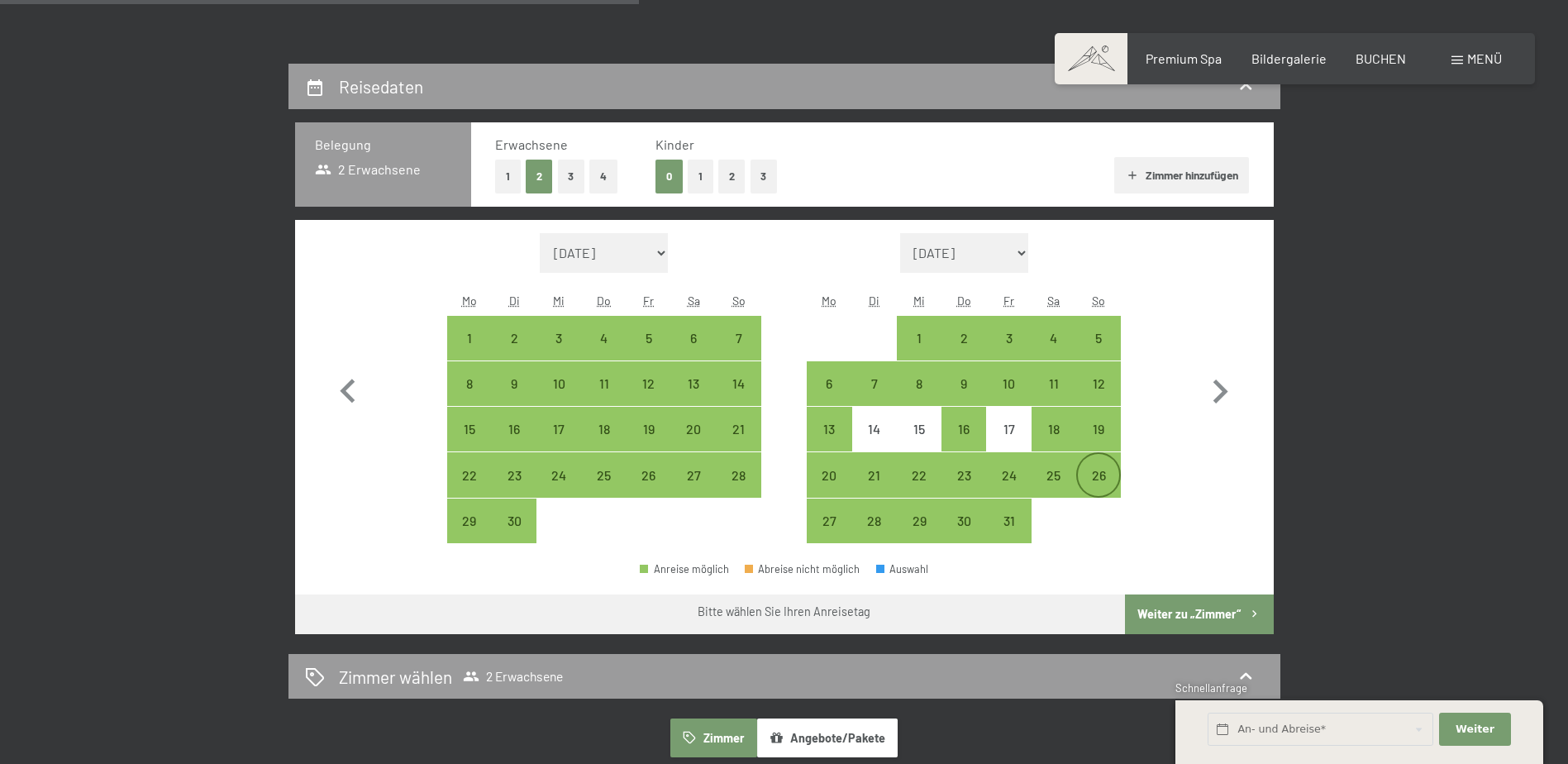
click at [1088, 476] on div "26" at bounding box center [1098, 489] width 41 height 41
select select "2025-09-01"
select select "2025-10-01"
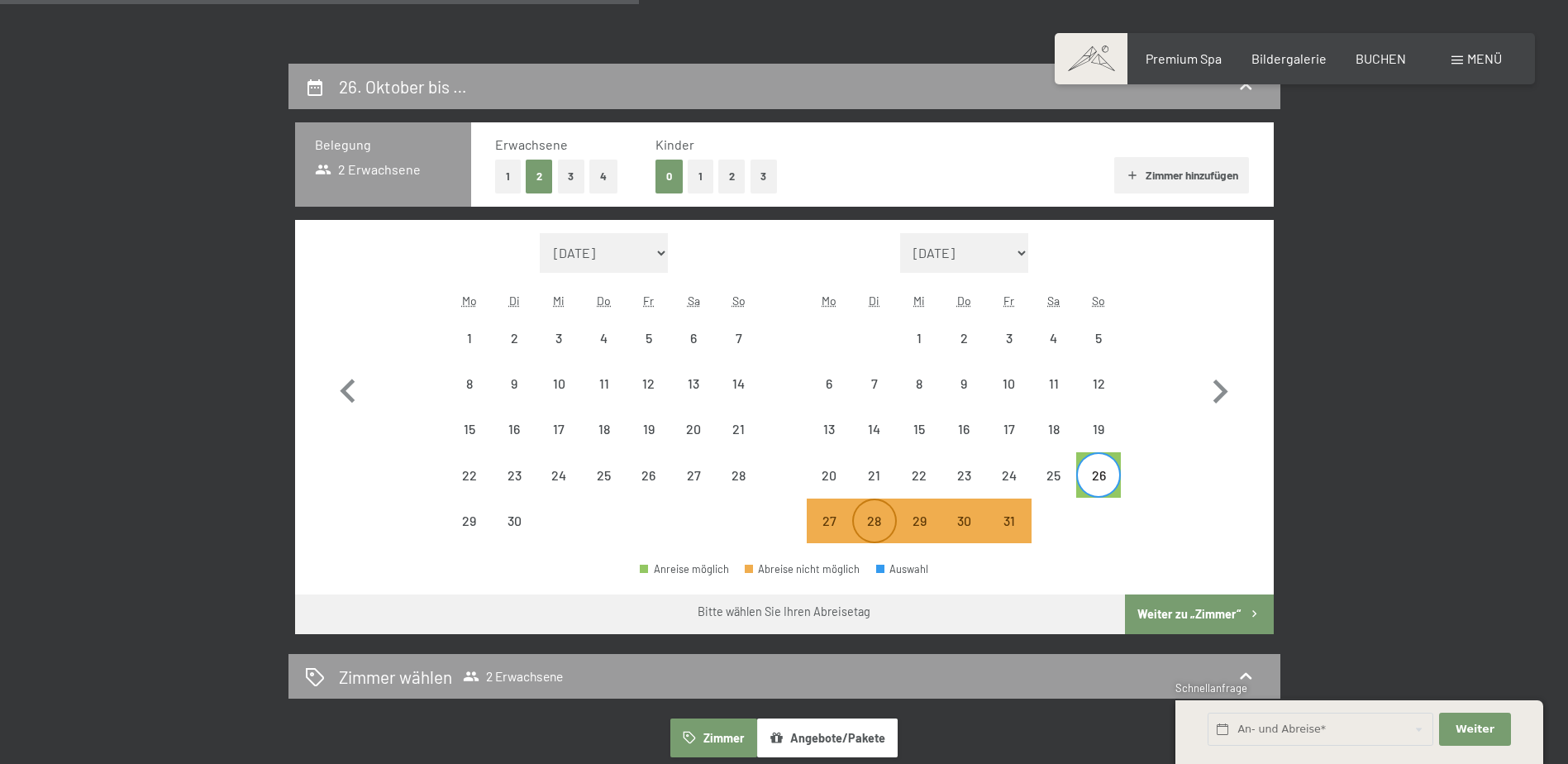
click at [868, 522] on div "28" at bounding box center [874, 535] width 41 height 41
select select "2025-09-01"
select select "2025-10-01"
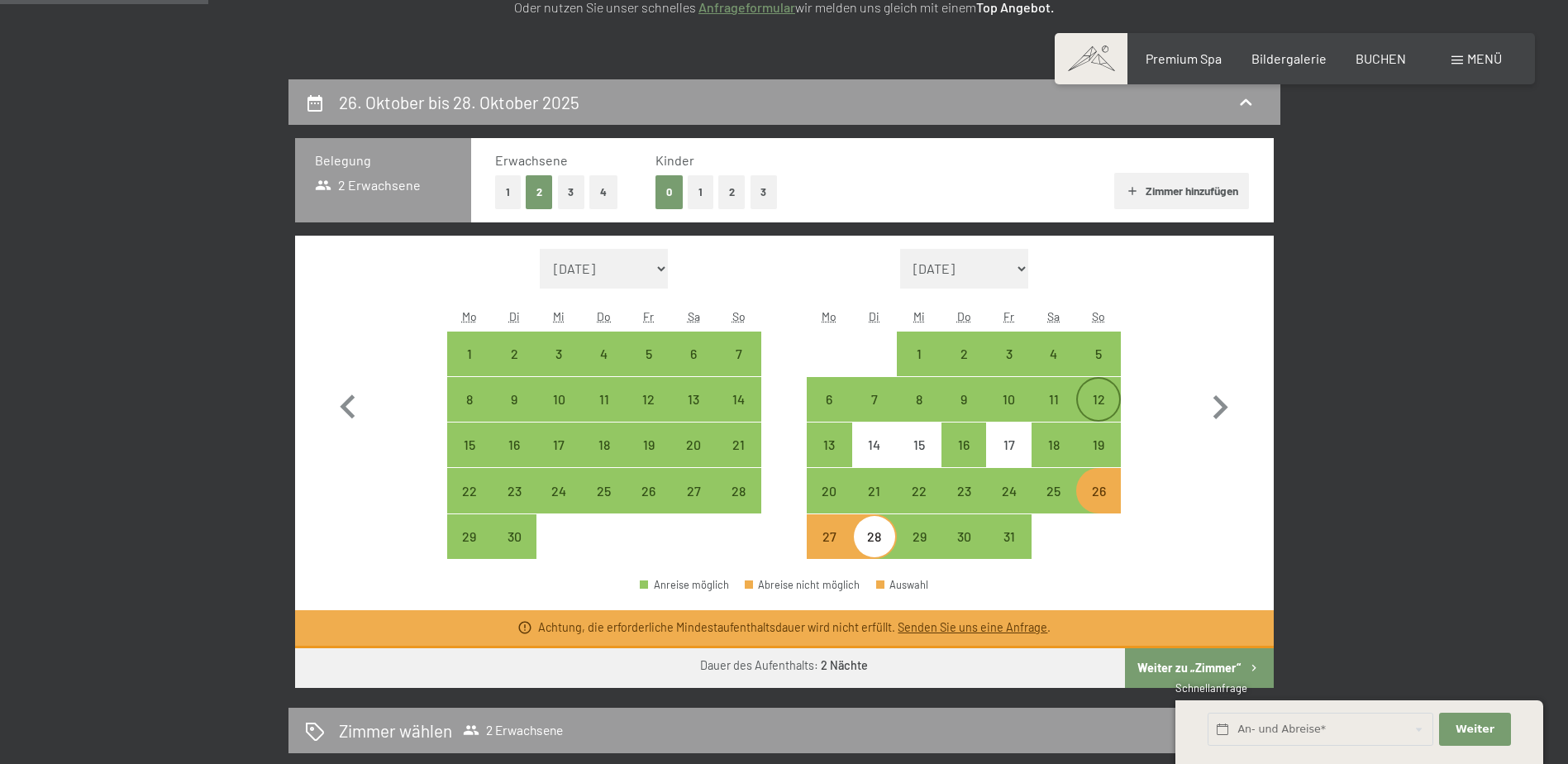
scroll to position [413, 0]
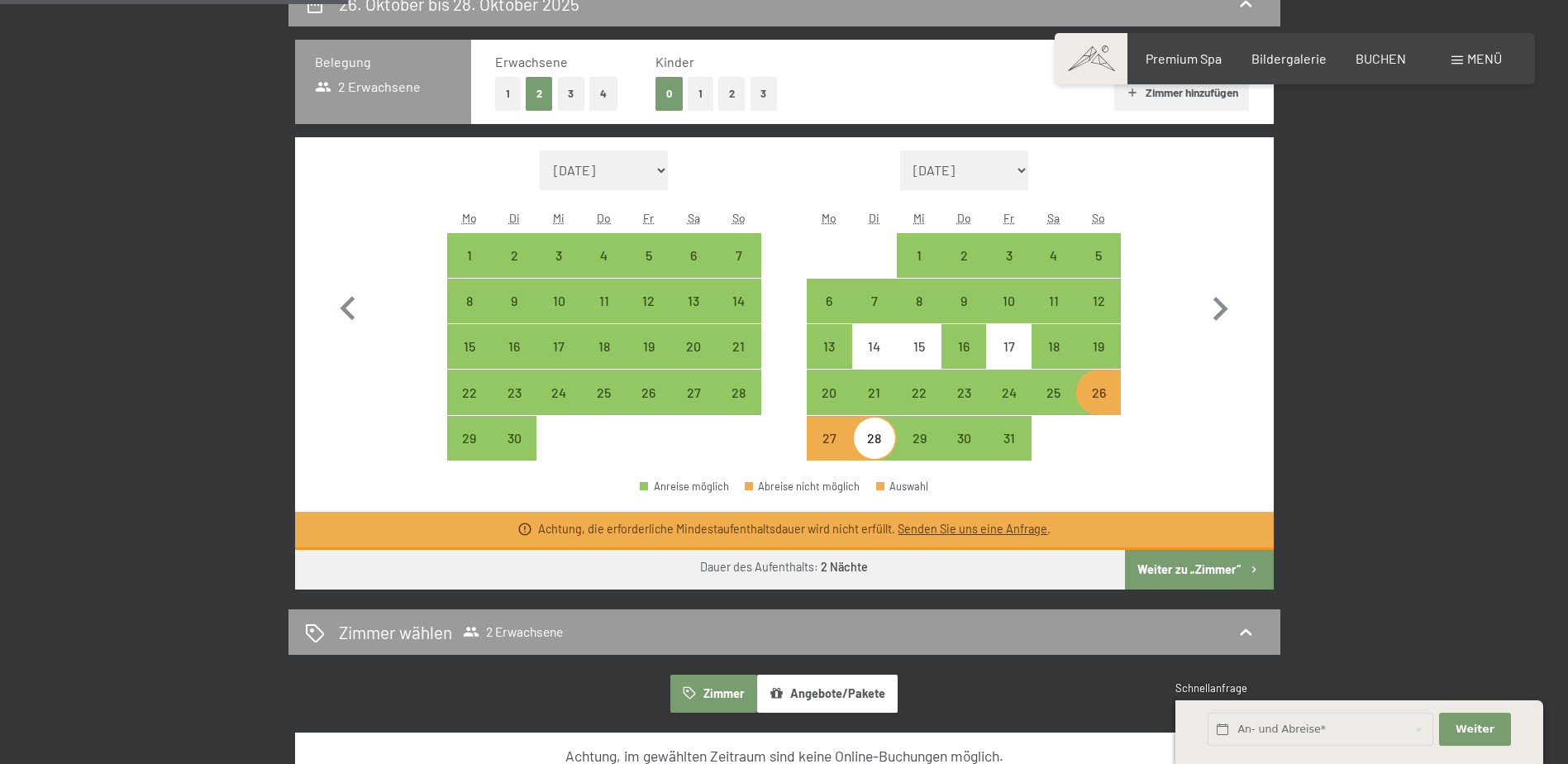
click at [1110, 396] on div "26" at bounding box center [1098, 406] width 41 height 41
select select "2025-09-01"
select select "2025-10-01"
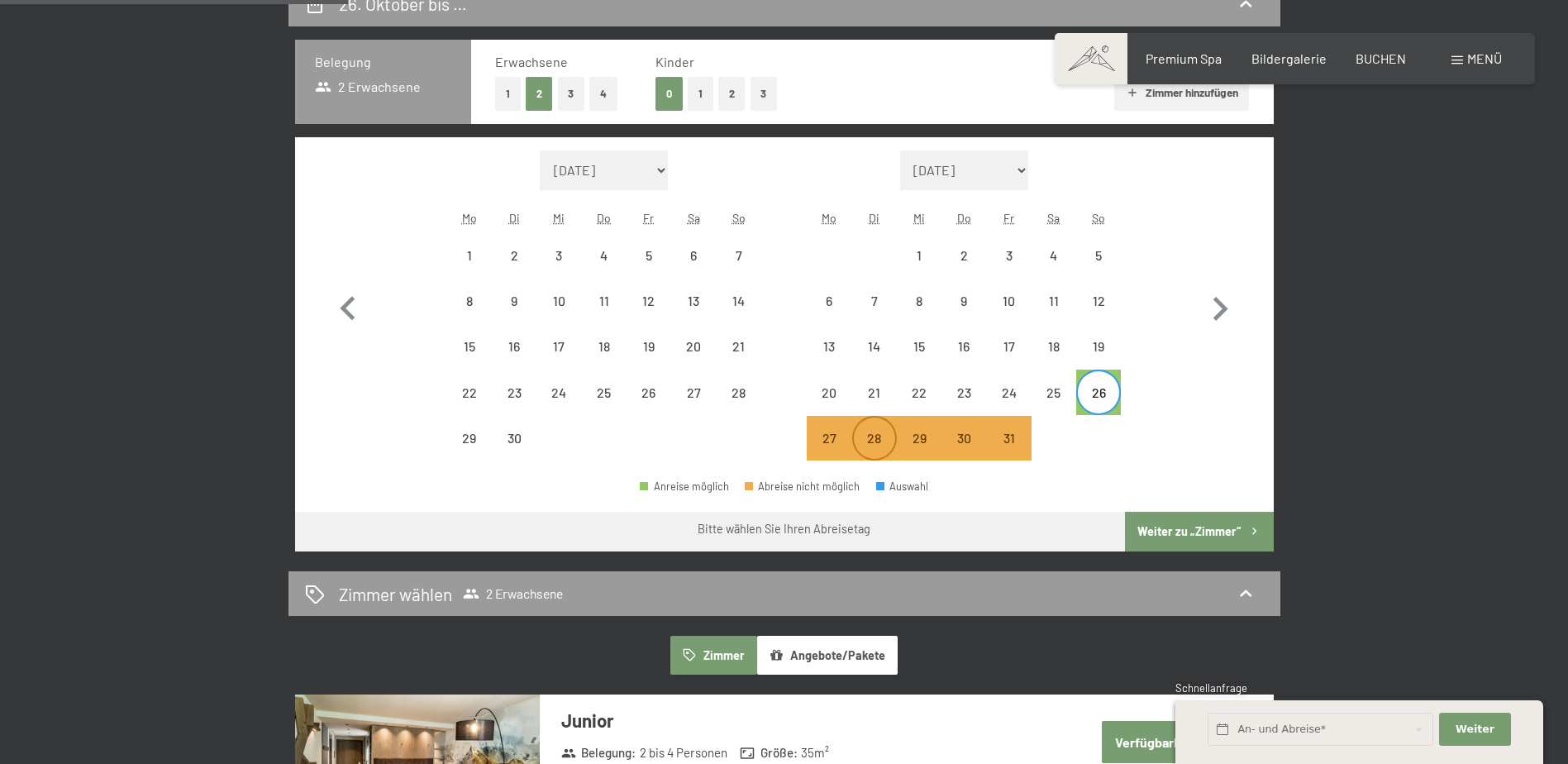
click at [879, 438] on div "28" at bounding box center [874, 452] width 41 height 41
select select "2025-09-01"
select select "2025-10-01"
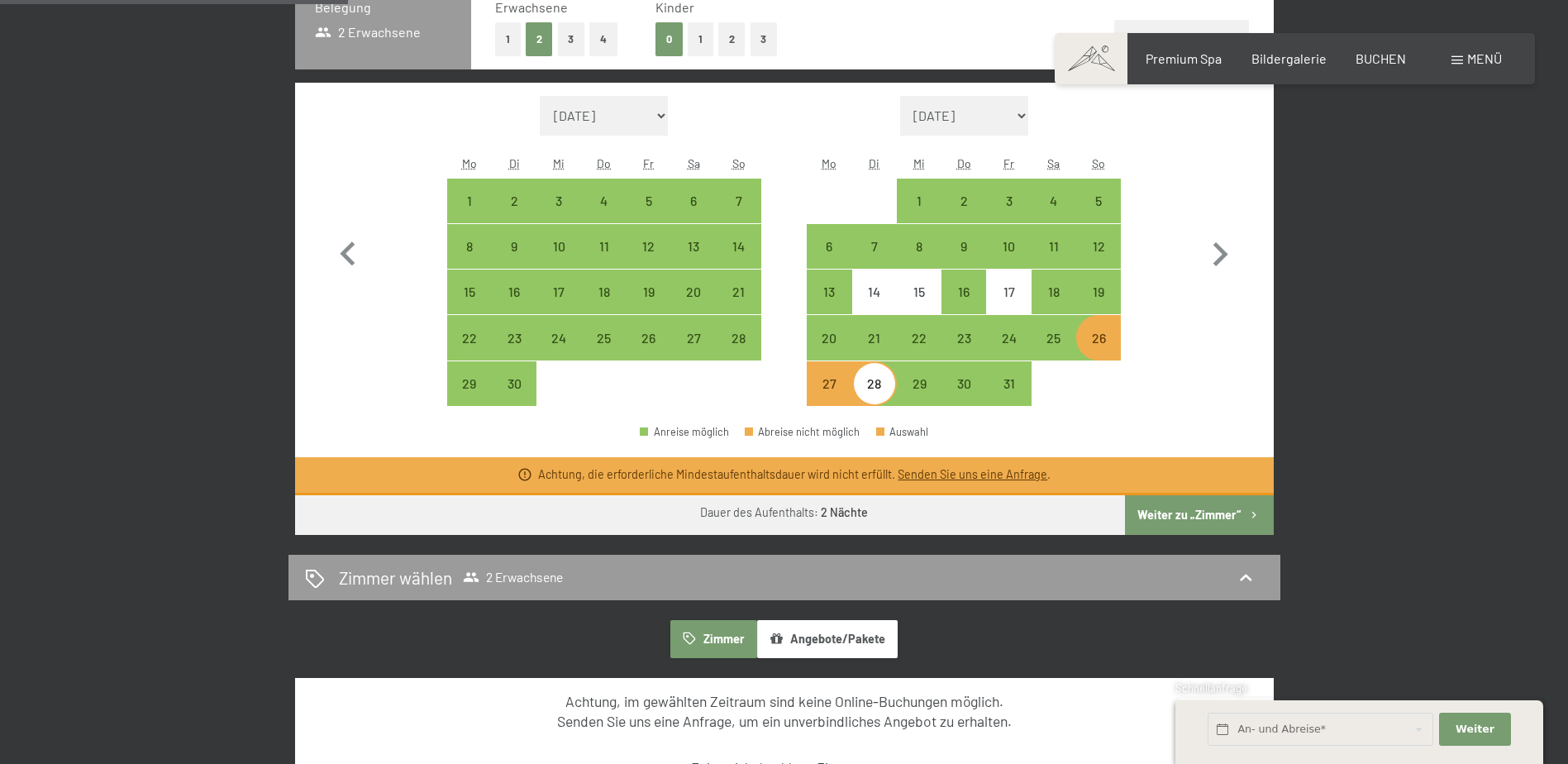
scroll to position [496, 0]
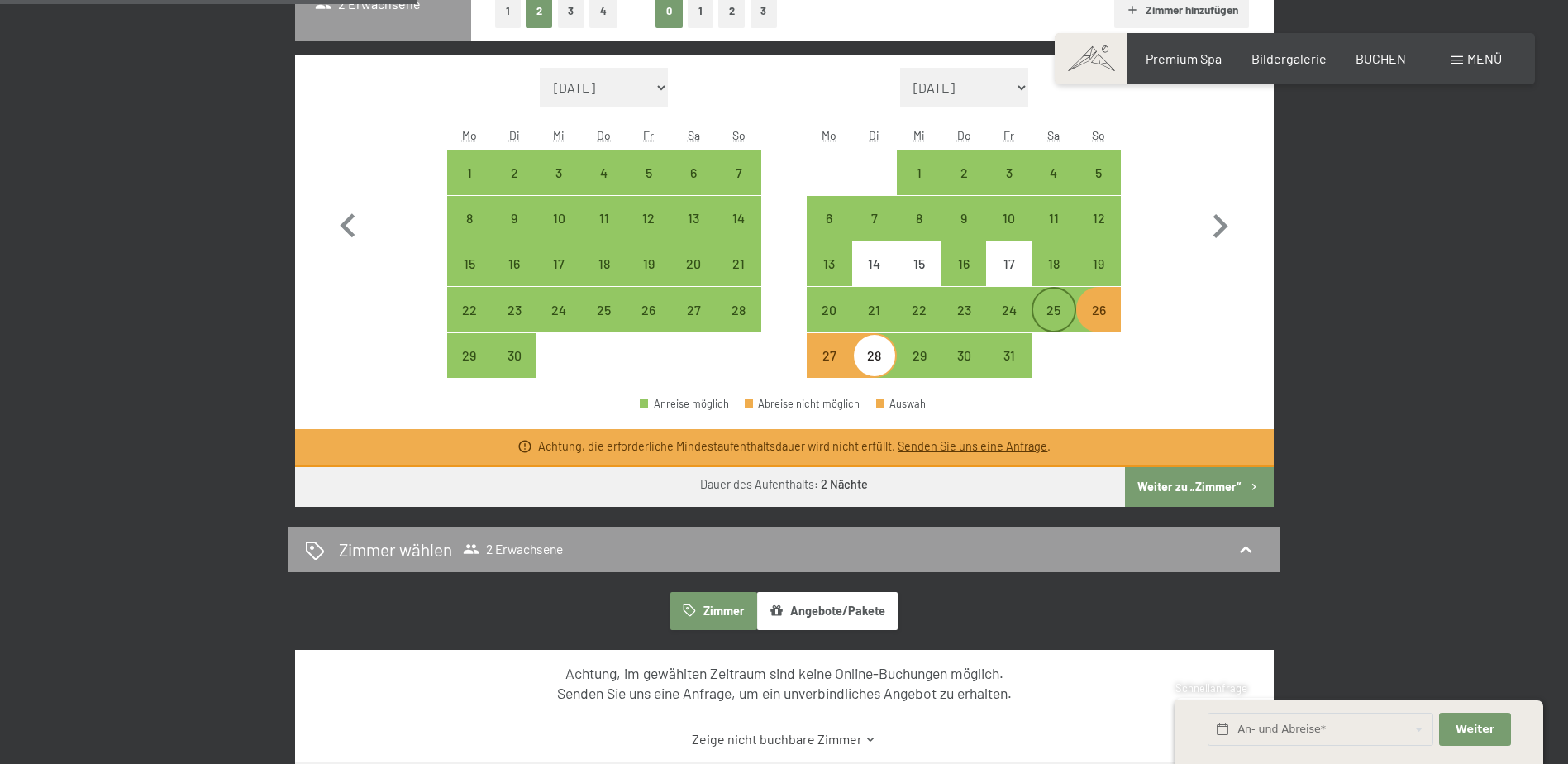
click at [1067, 312] on div "25" at bounding box center [1053, 324] width 41 height 41
select select "2025-09-01"
select select "2025-10-01"
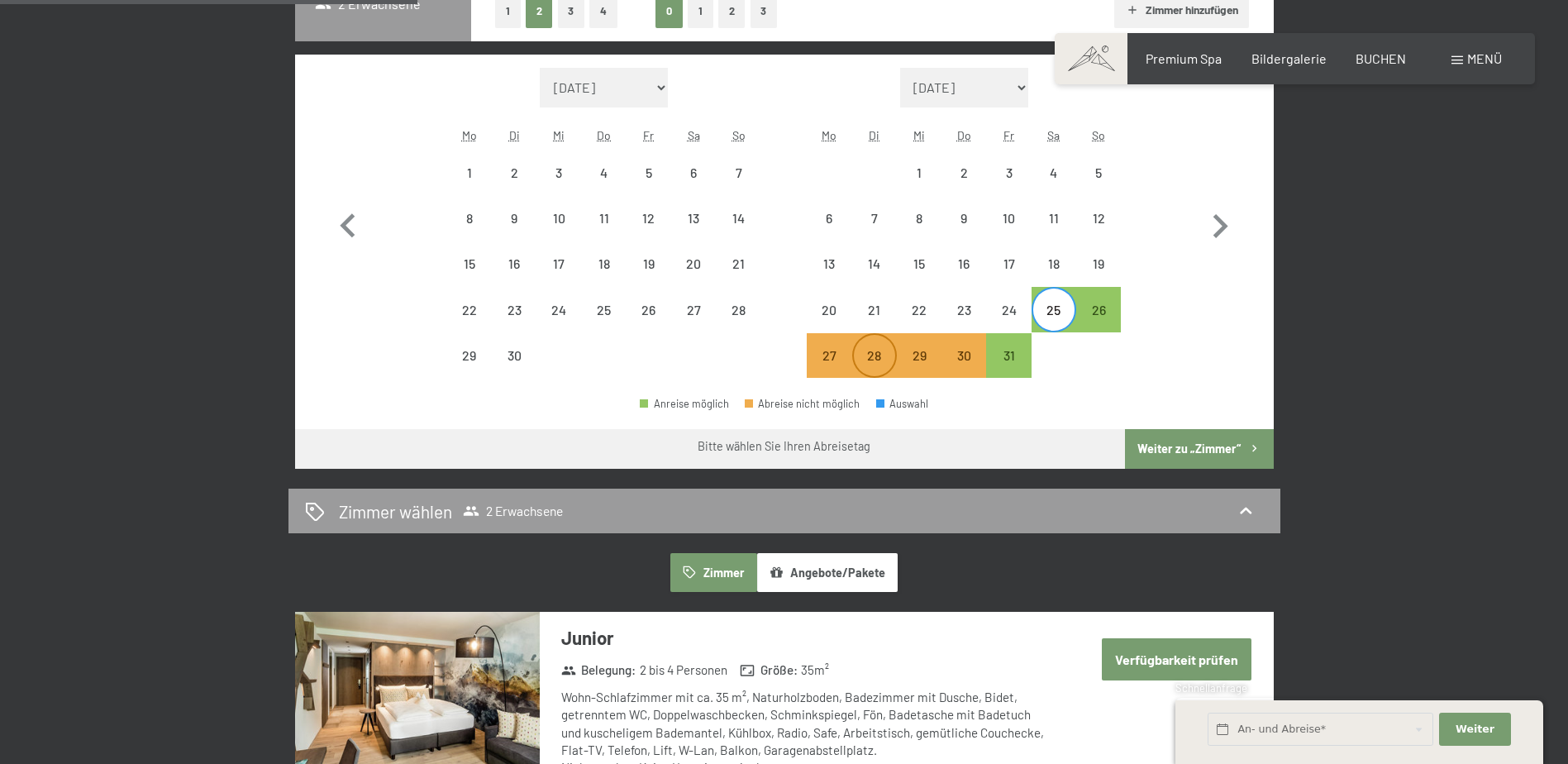
click at [880, 354] on div "28" at bounding box center [874, 369] width 41 height 41
select select "2025-09-01"
select select "2025-10-01"
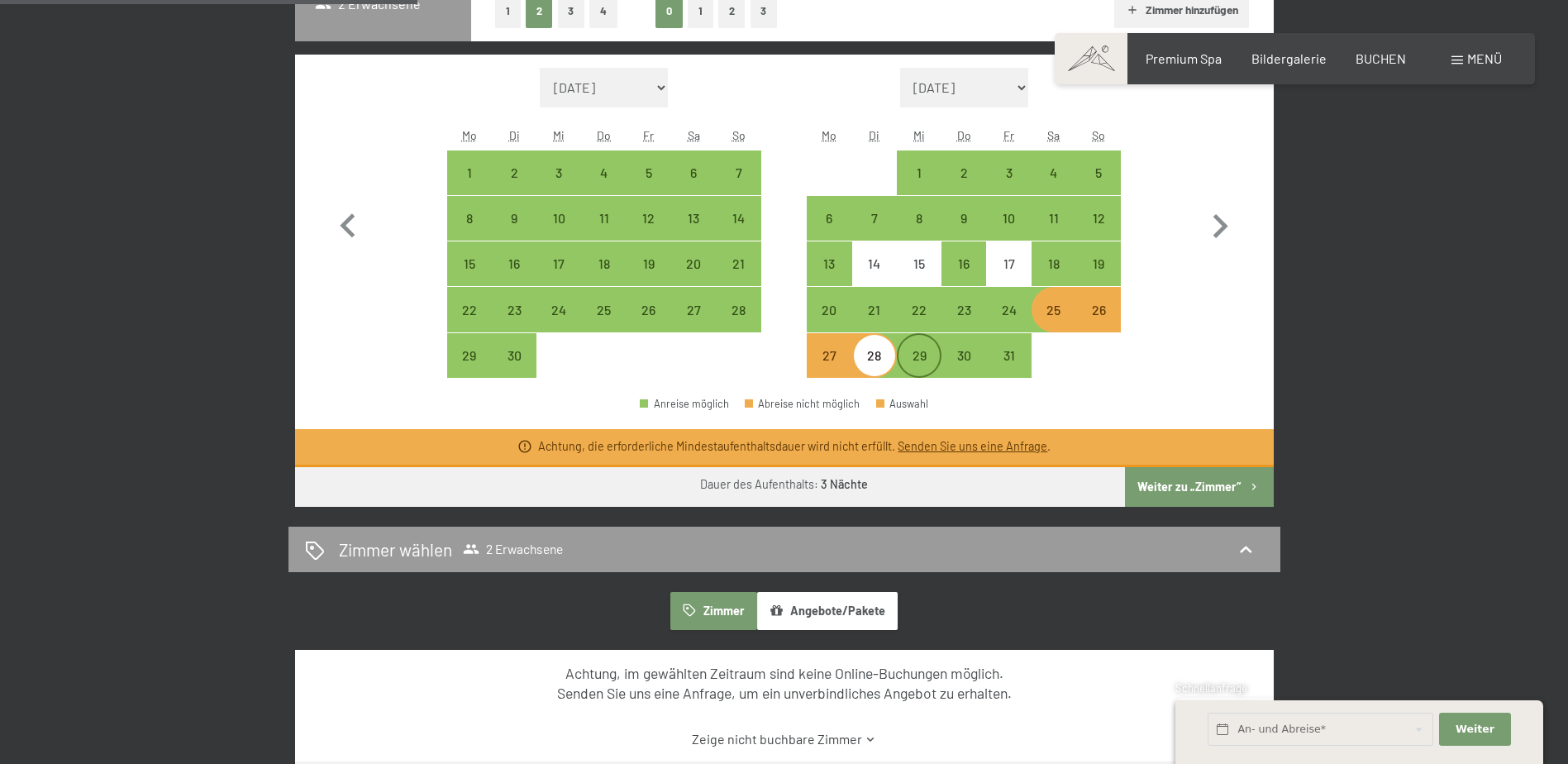
click at [923, 352] on div "29" at bounding box center [919, 369] width 41 height 41
select select "2025-09-01"
select select "2025-10-01"
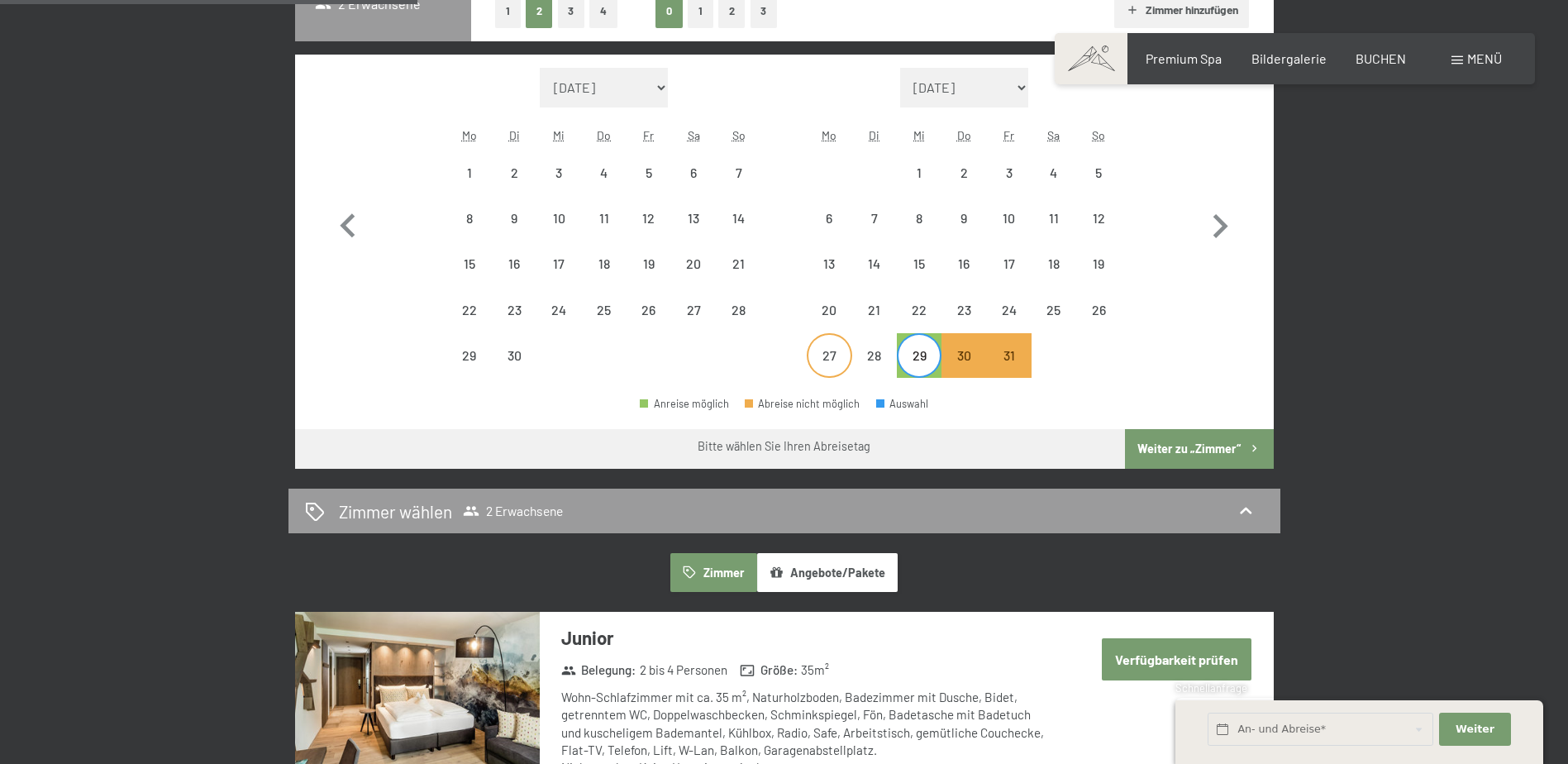
click at [839, 359] on div "27" at bounding box center [828, 369] width 41 height 41
select select "2025-09-01"
select select "2025-10-01"
click at [928, 359] on div "29" at bounding box center [919, 369] width 41 height 41
select select "2025-09-01"
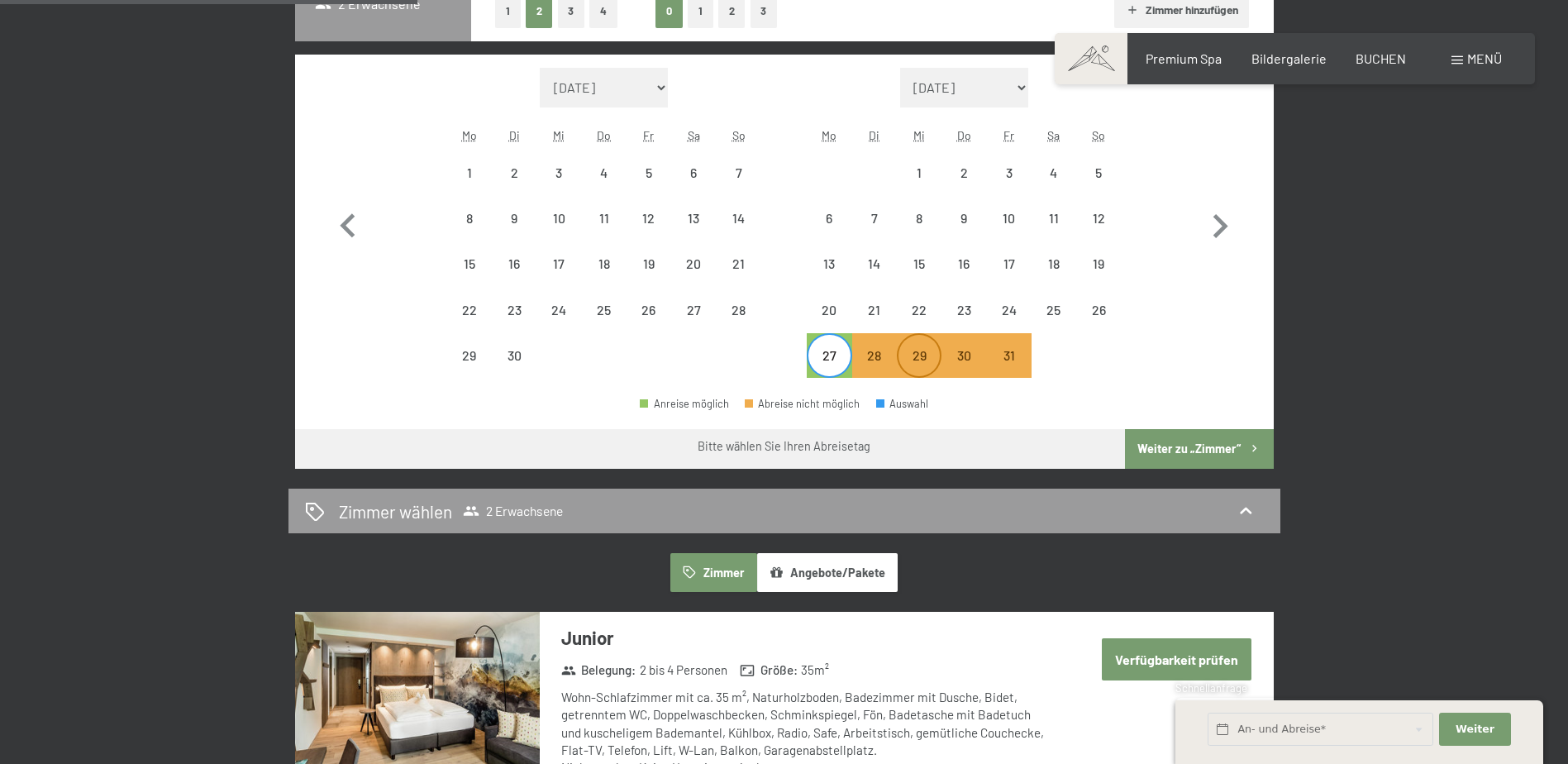
select select "2025-10-01"
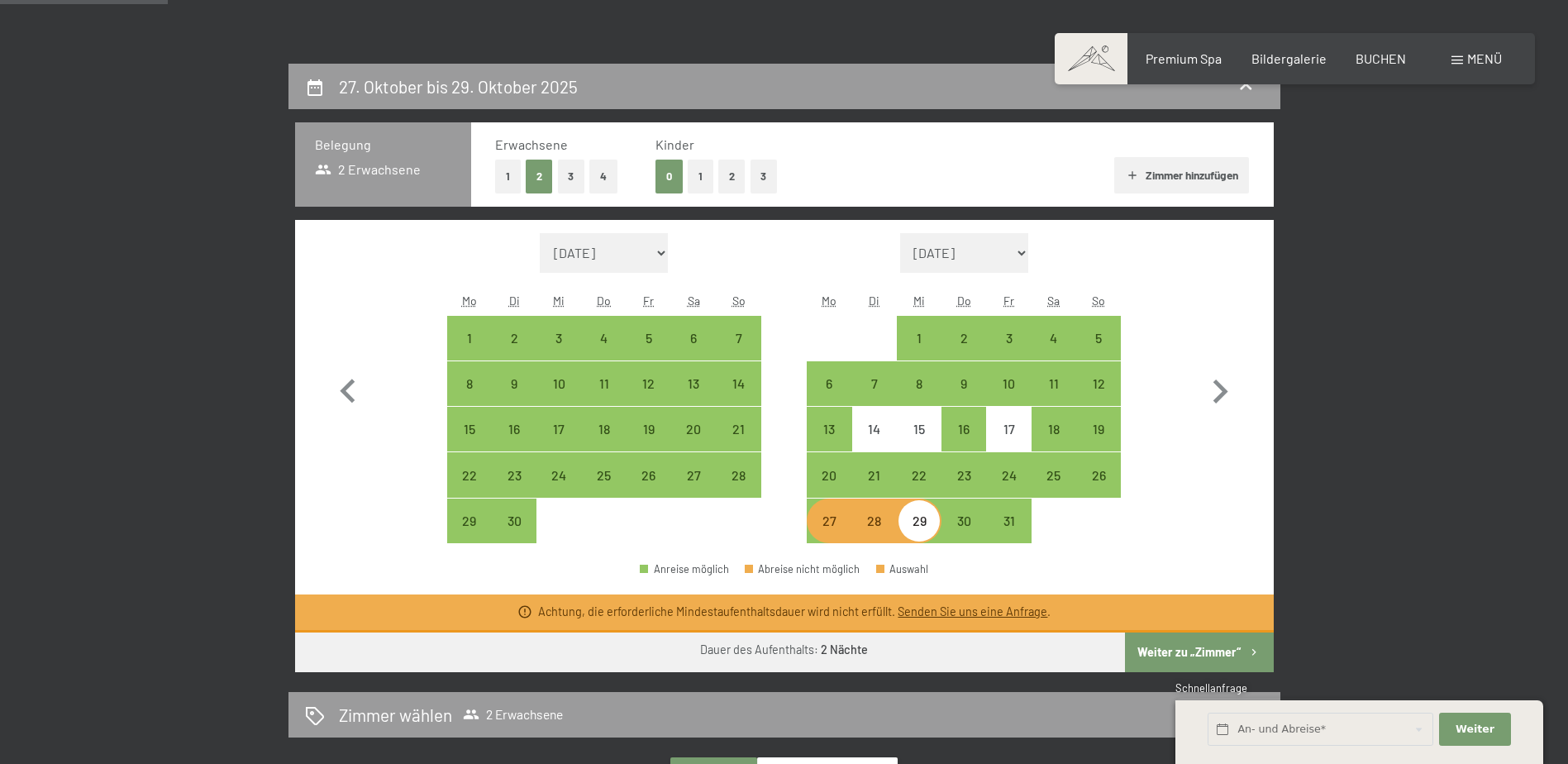
scroll to position [0, 0]
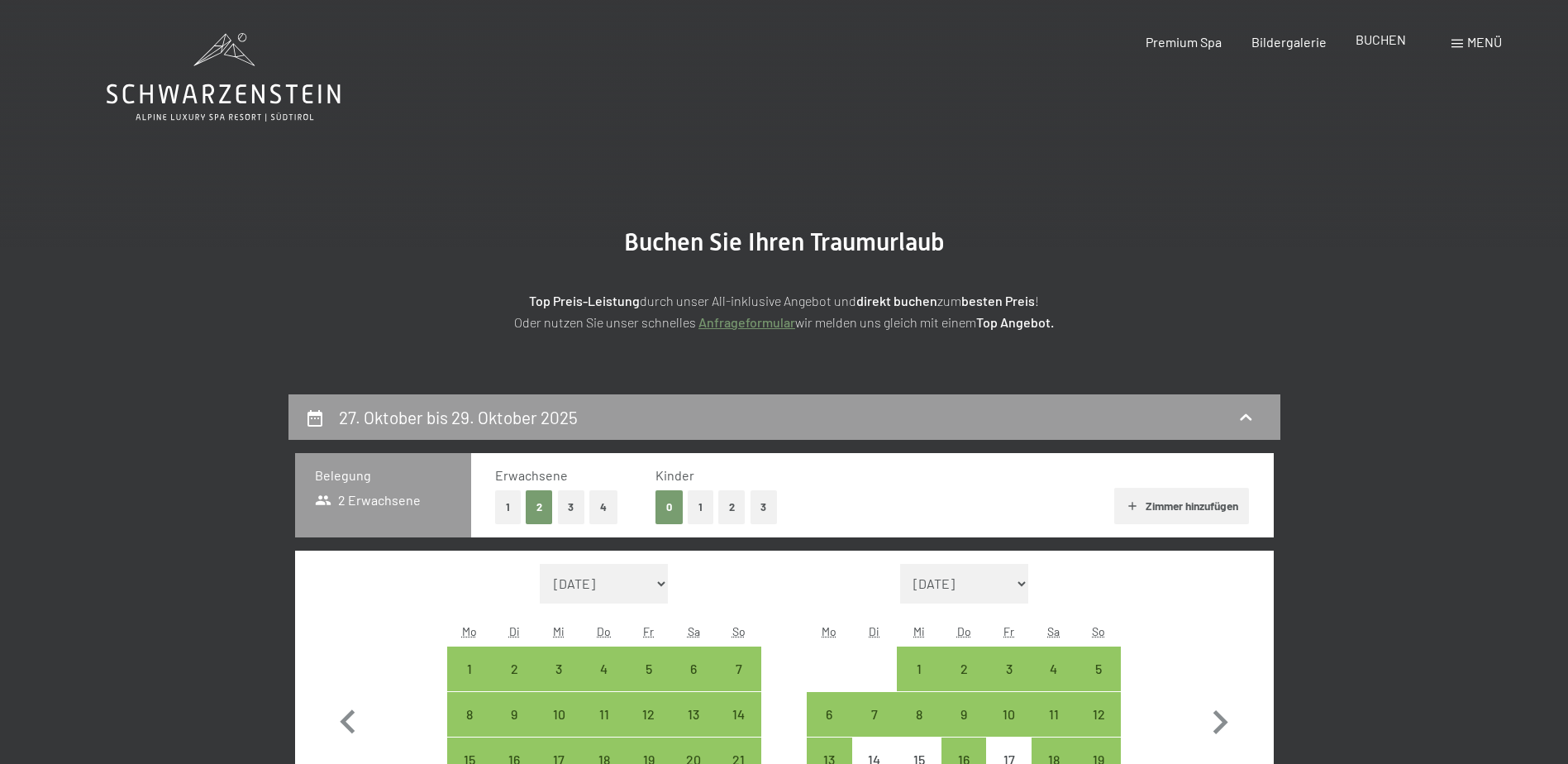
click at [1366, 36] on span "BUCHEN" at bounding box center [1381, 39] width 51 height 16
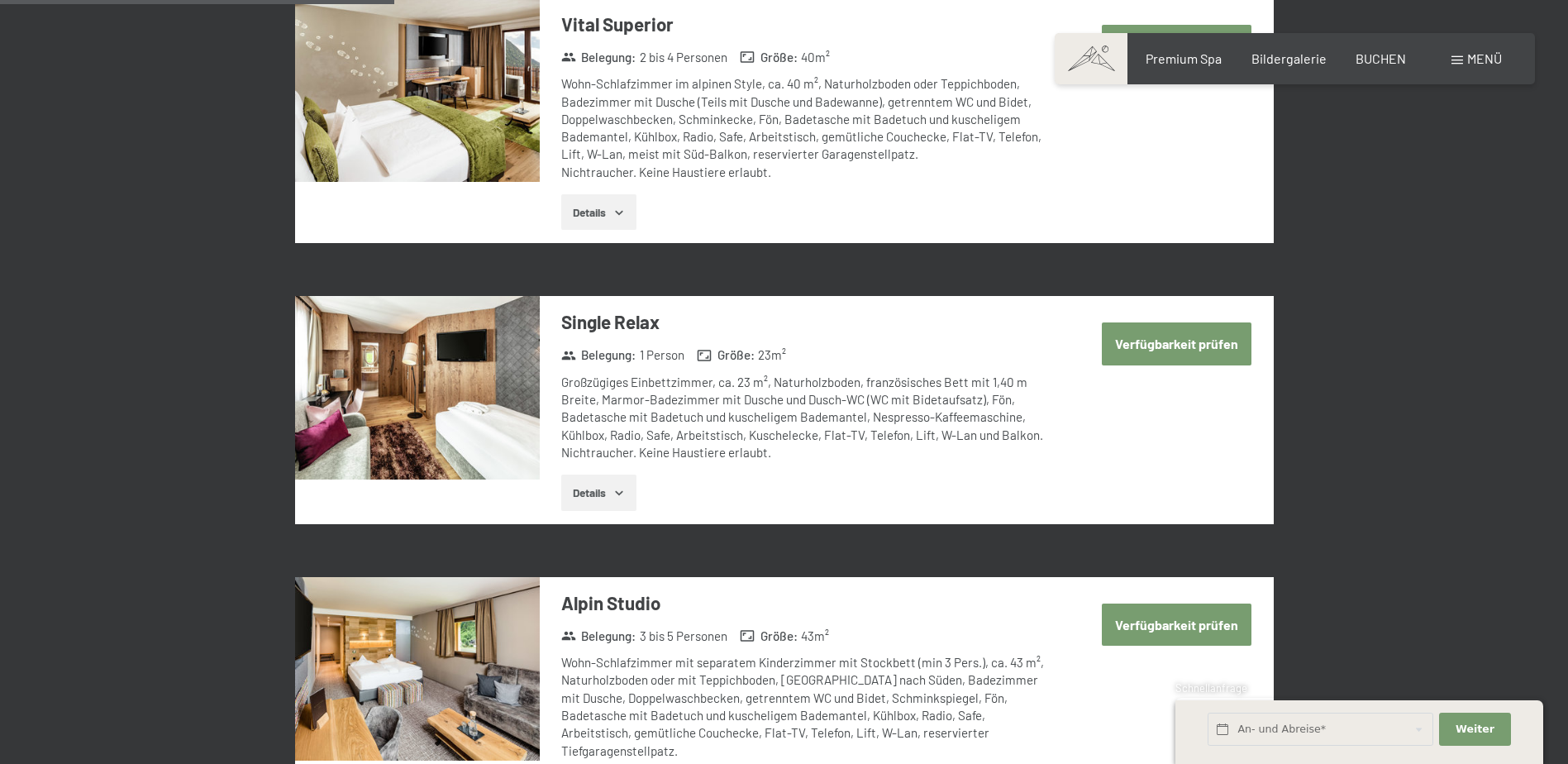
scroll to position [1406, 0]
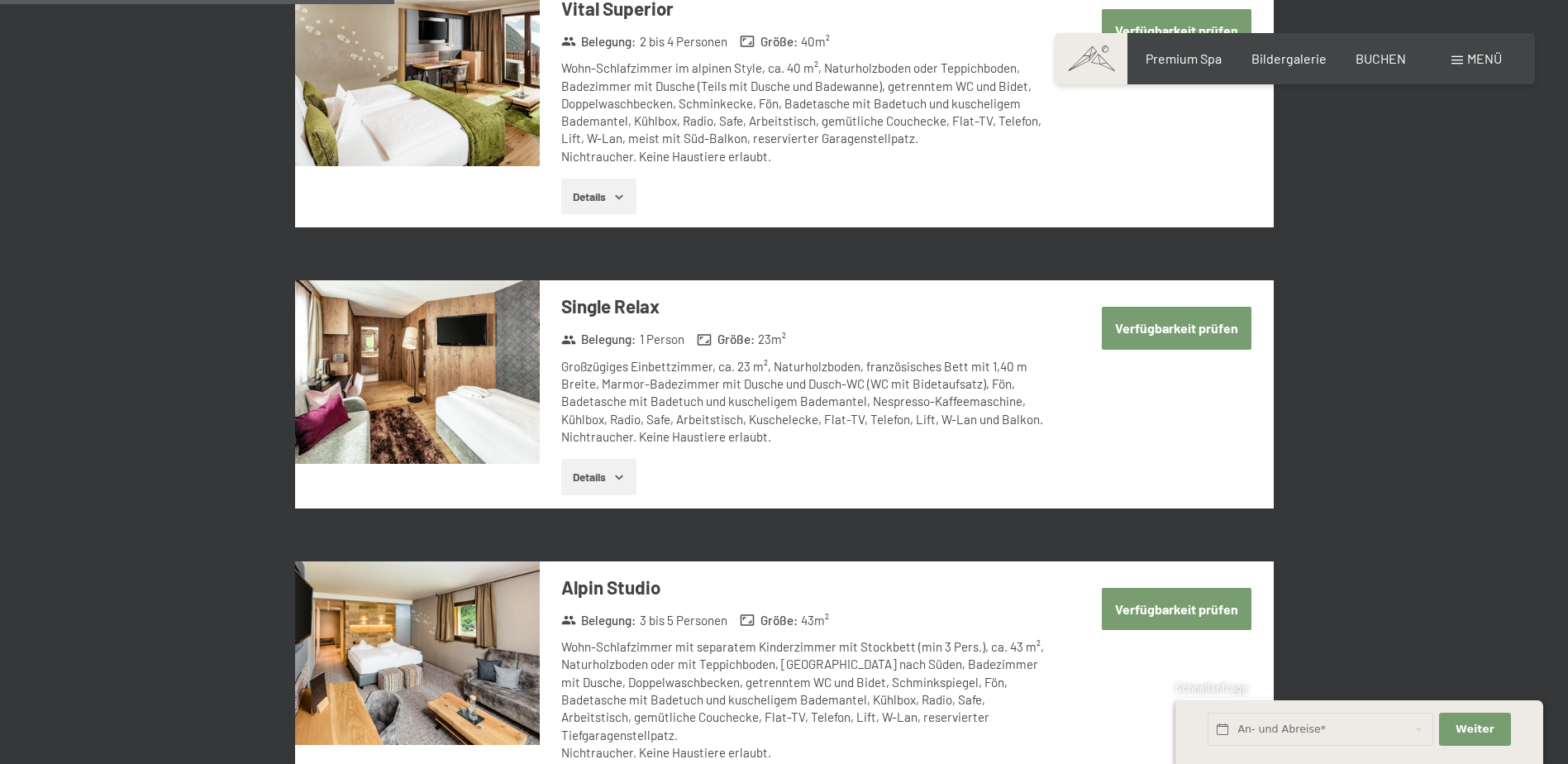
click at [1173, 328] on button "Verfügbarkeit prüfen" at bounding box center [1177, 328] width 150 height 42
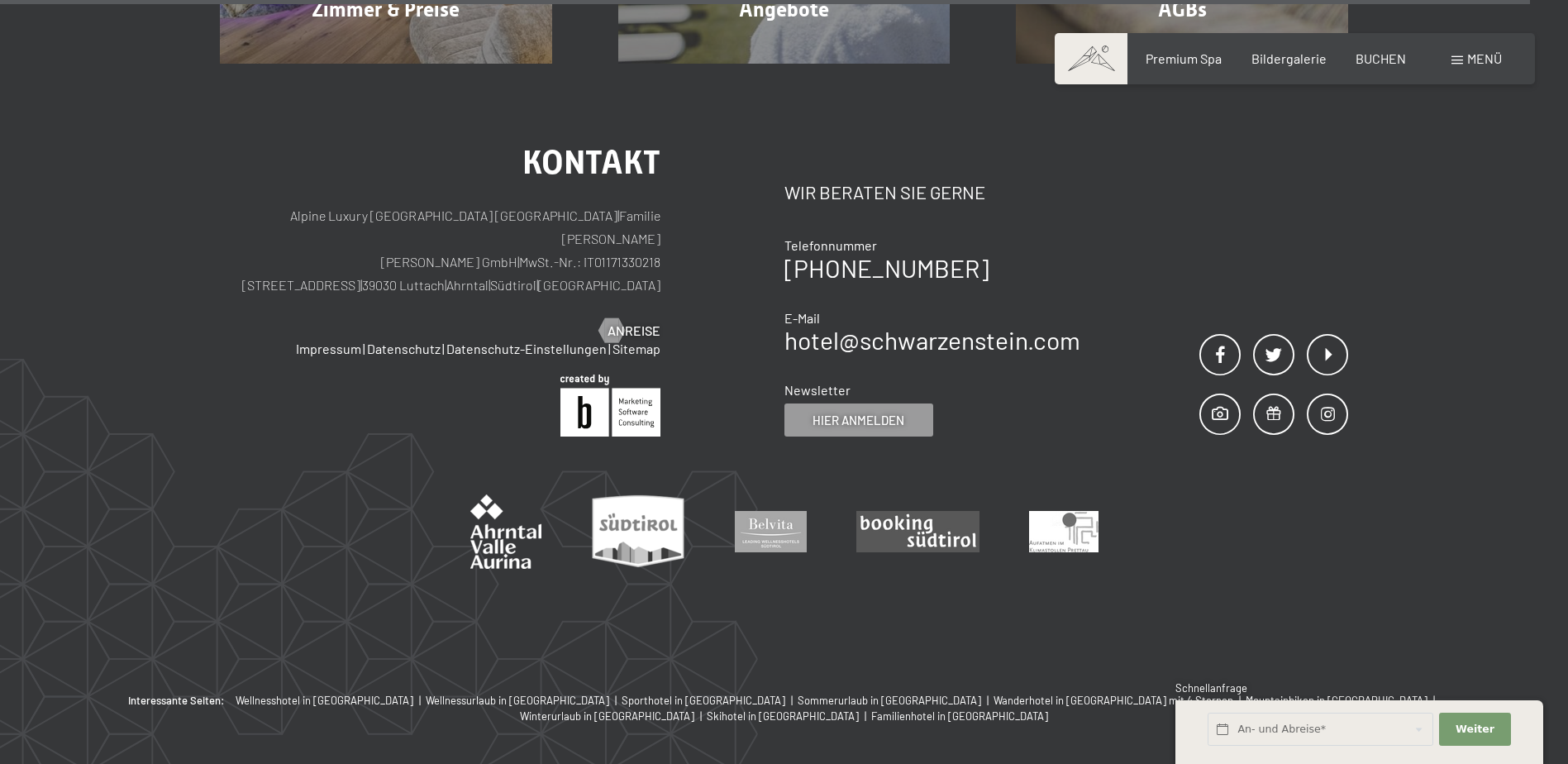
scroll to position [1597, 0]
